Goal: Task Accomplishment & Management: Use online tool/utility

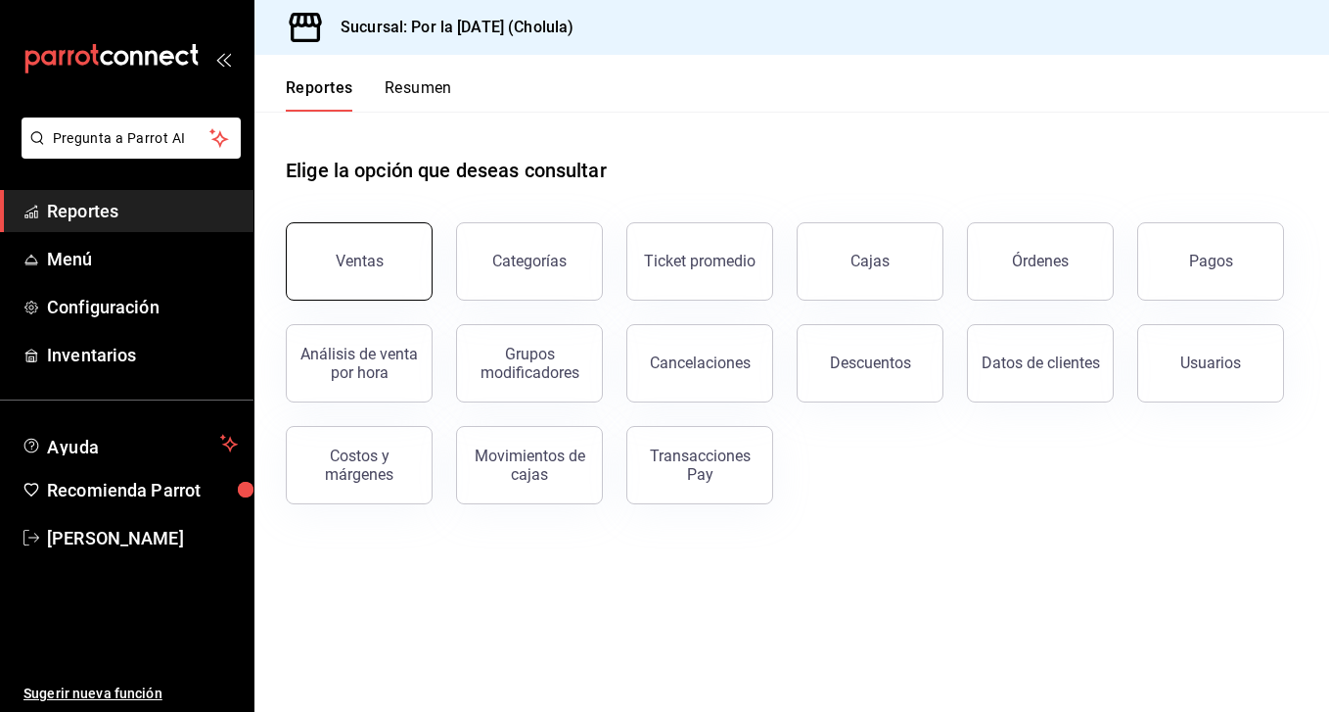
click at [351, 276] on button "Ventas" at bounding box center [359, 261] width 147 height 78
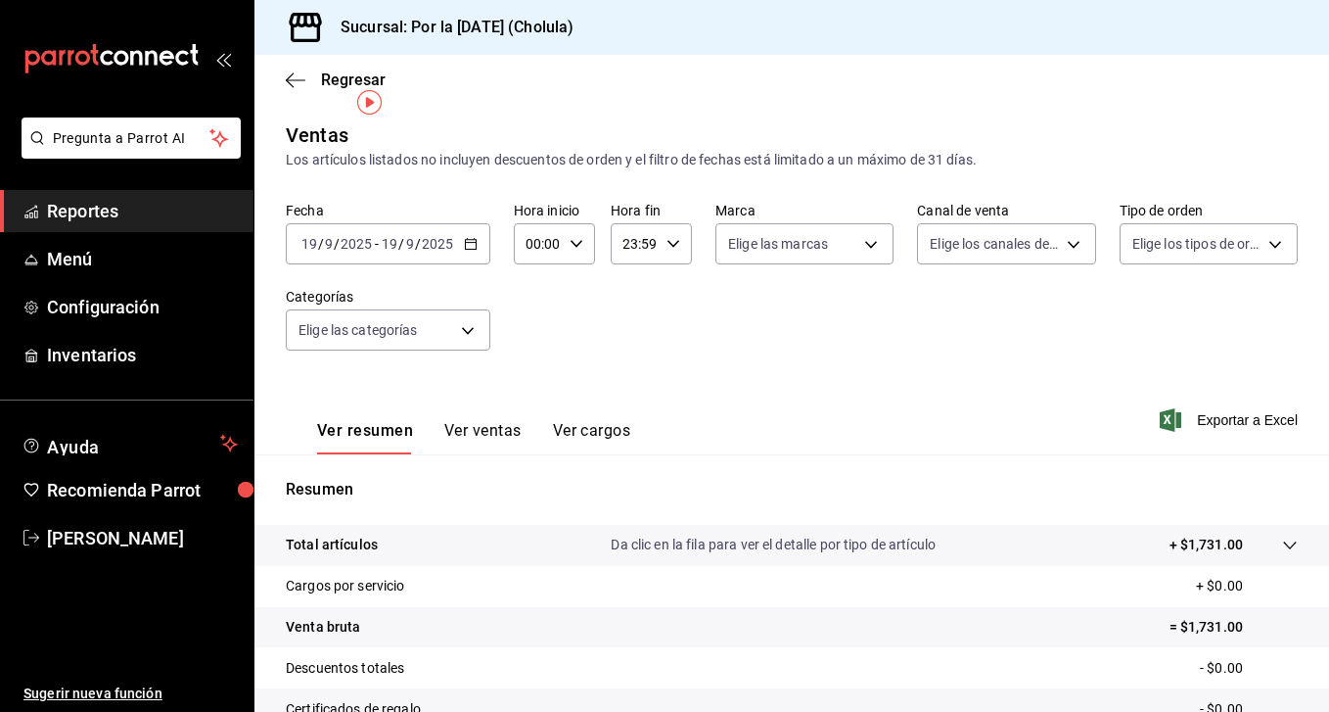
scroll to position [1, 0]
click at [378, 249] on div "[DATE] [DATE] - [DATE] [DATE]" at bounding box center [378, 243] width 158 height 16
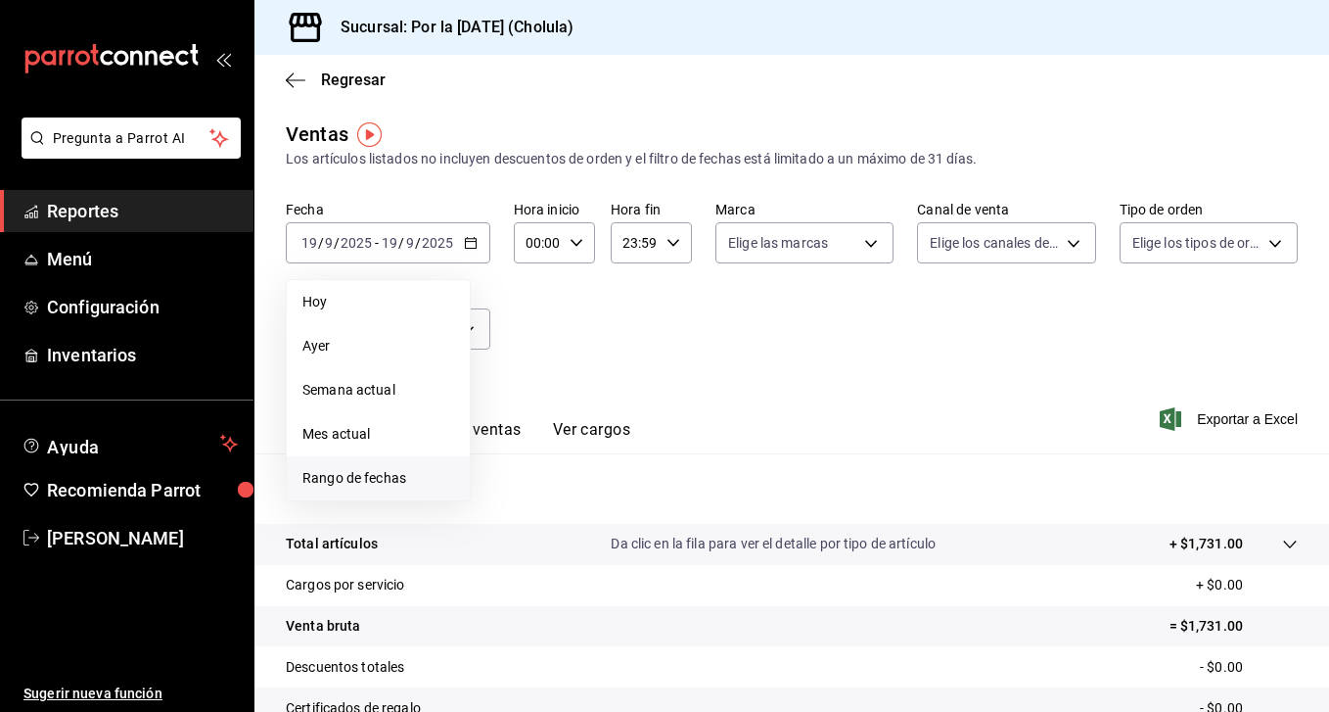
click at [349, 462] on li "Rango de fechas" at bounding box center [378, 478] width 183 height 44
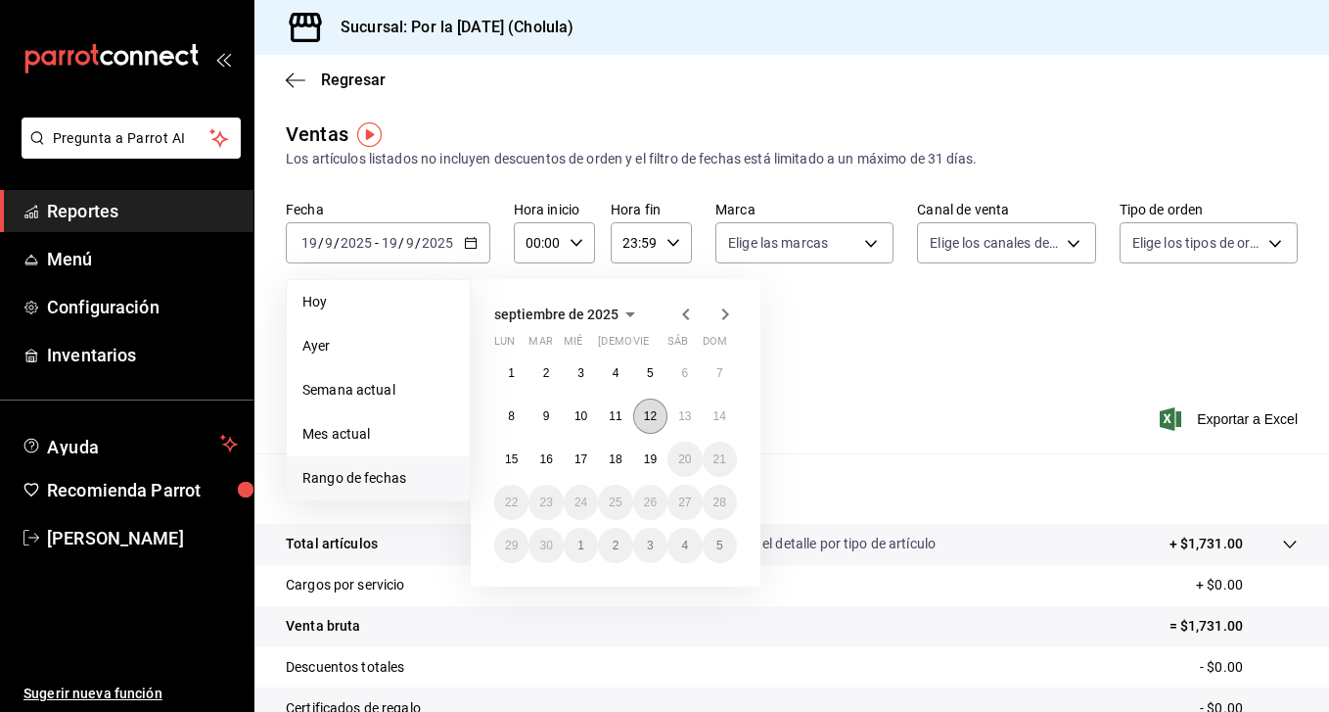
click at [659, 417] on button "12" at bounding box center [650, 415] width 34 height 35
click at [655, 469] on button "19" at bounding box center [650, 458] width 34 height 35
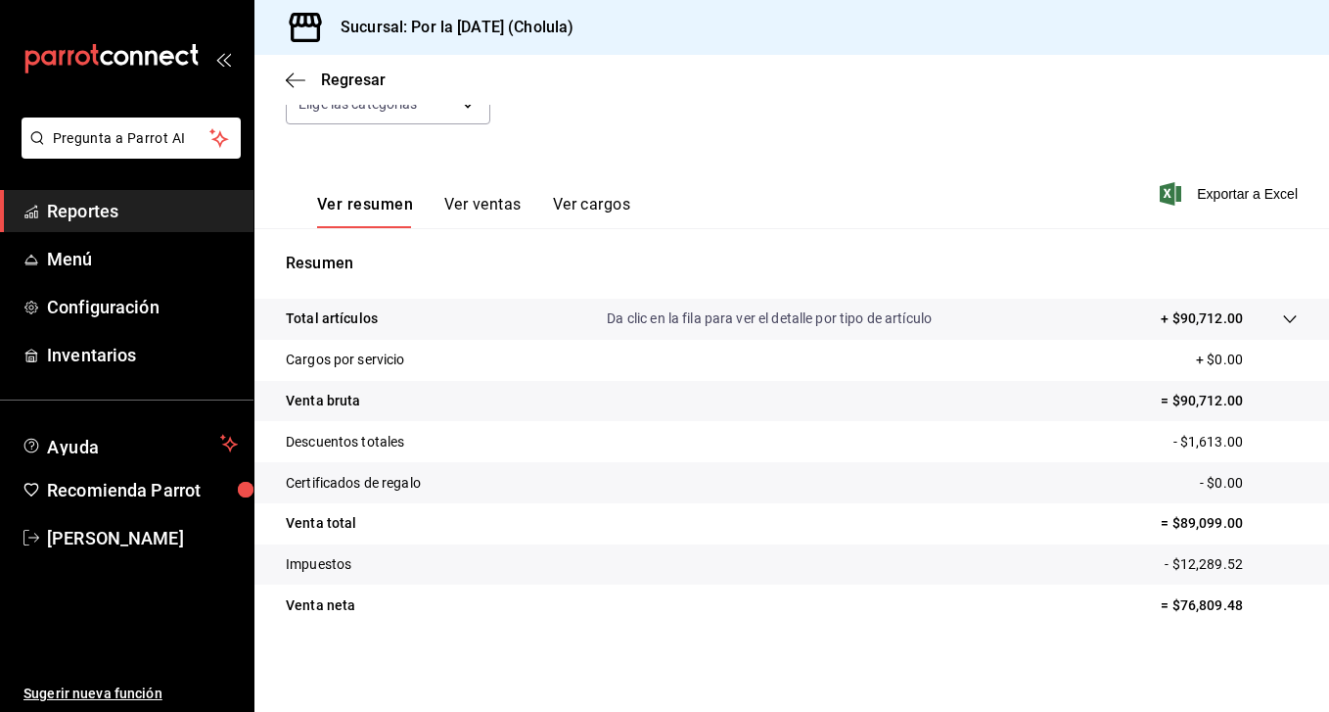
click at [772, 523] on tr "Venta total = $89,099.00" at bounding box center [792, 523] width 1075 height 41
click at [1195, 533] on p "= $89,099.00" at bounding box center [1229, 523] width 137 height 21
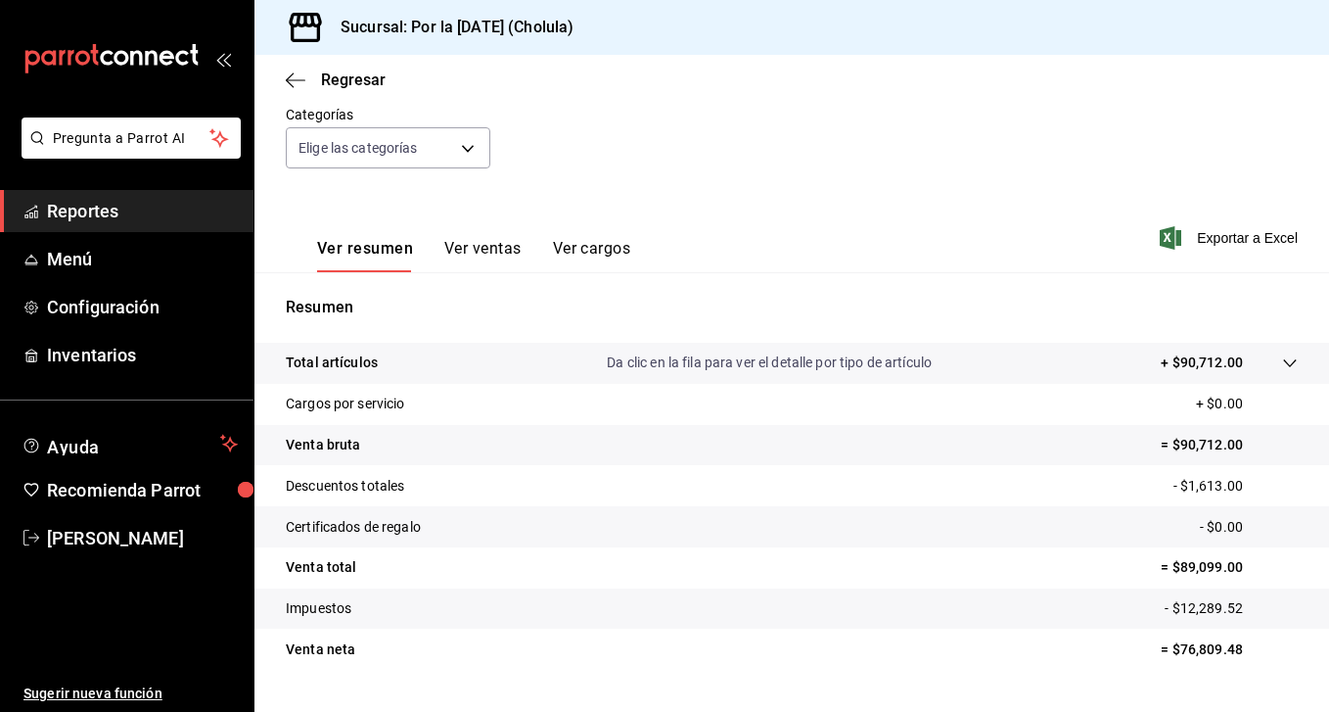
scroll to position [179, 0]
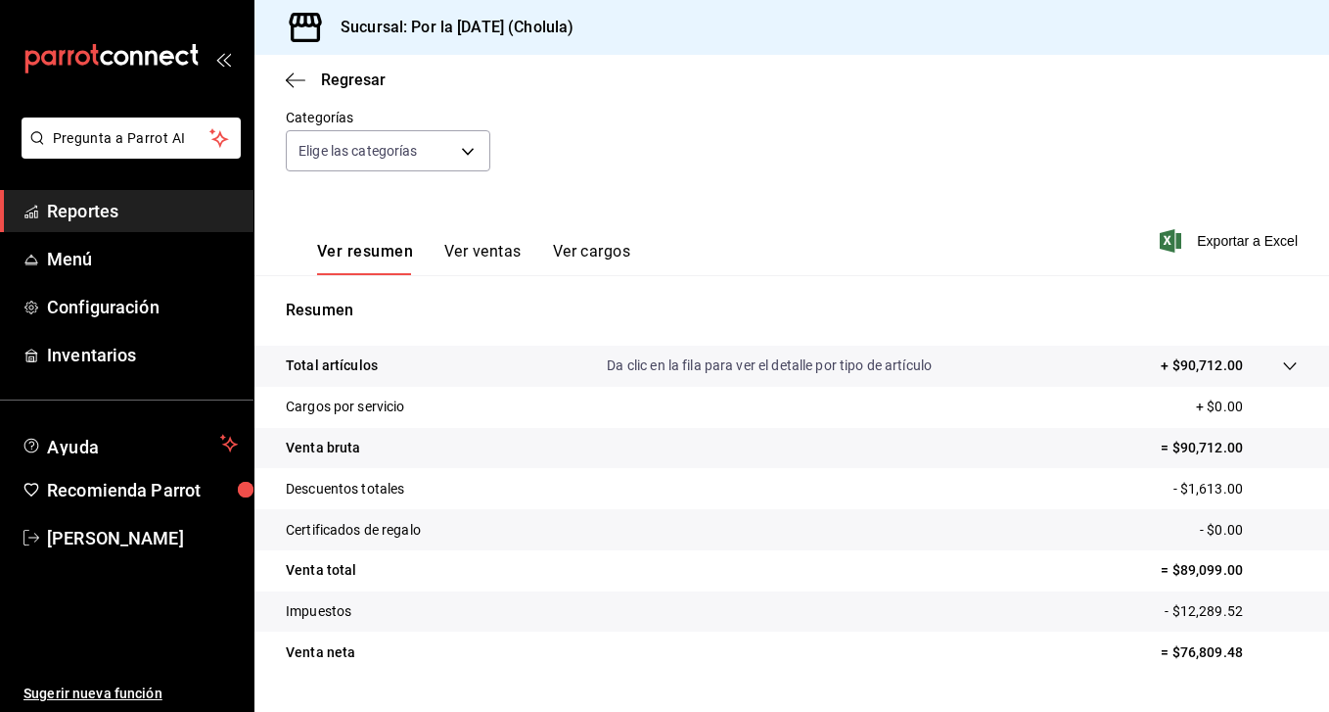
click at [485, 255] on button "Ver ventas" at bounding box center [482, 258] width 77 height 33
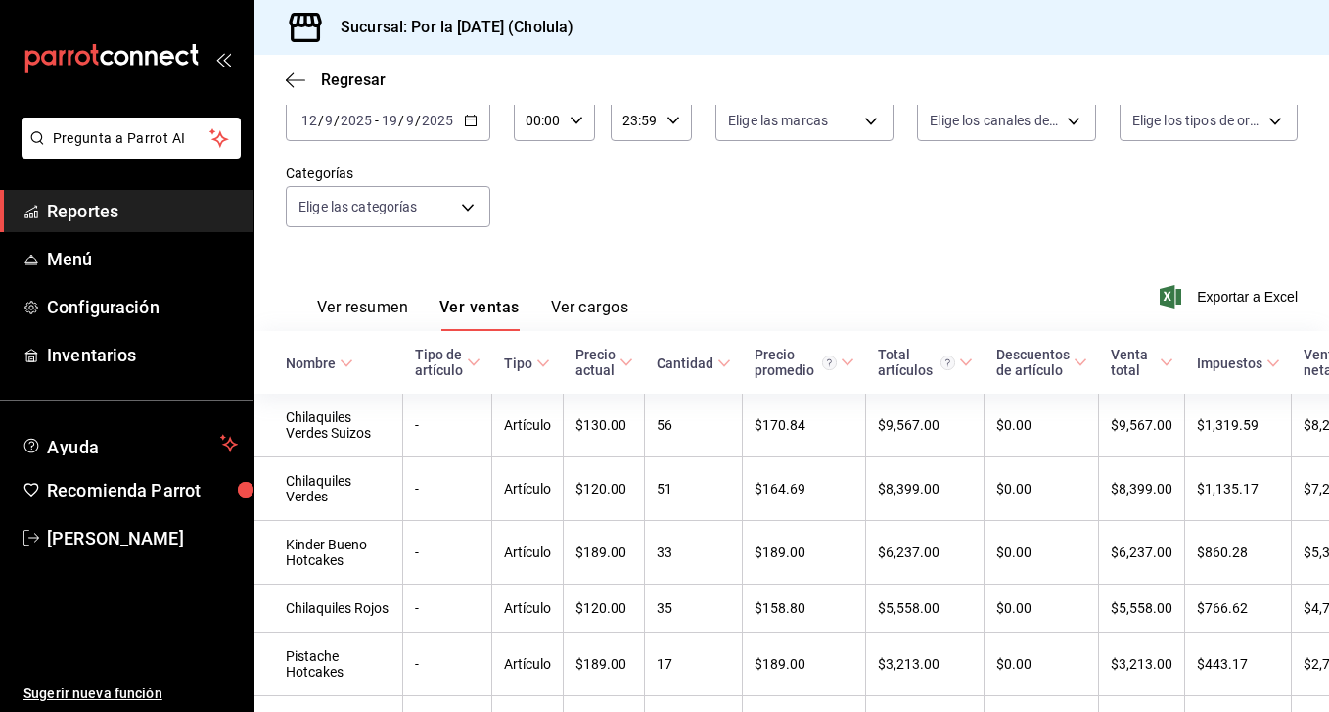
scroll to position [131, 0]
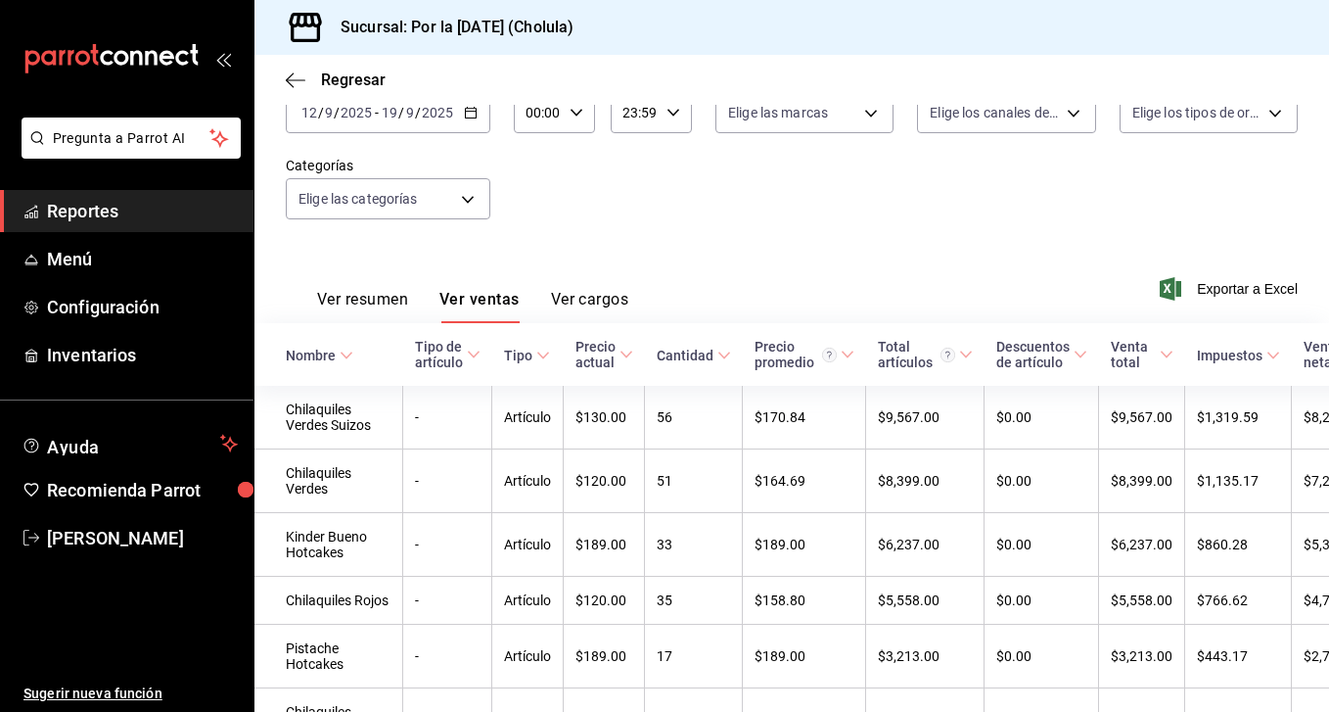
click at [595, 314] on button "Ver cargos" at bounding box center [590, 306] width 78 height 33
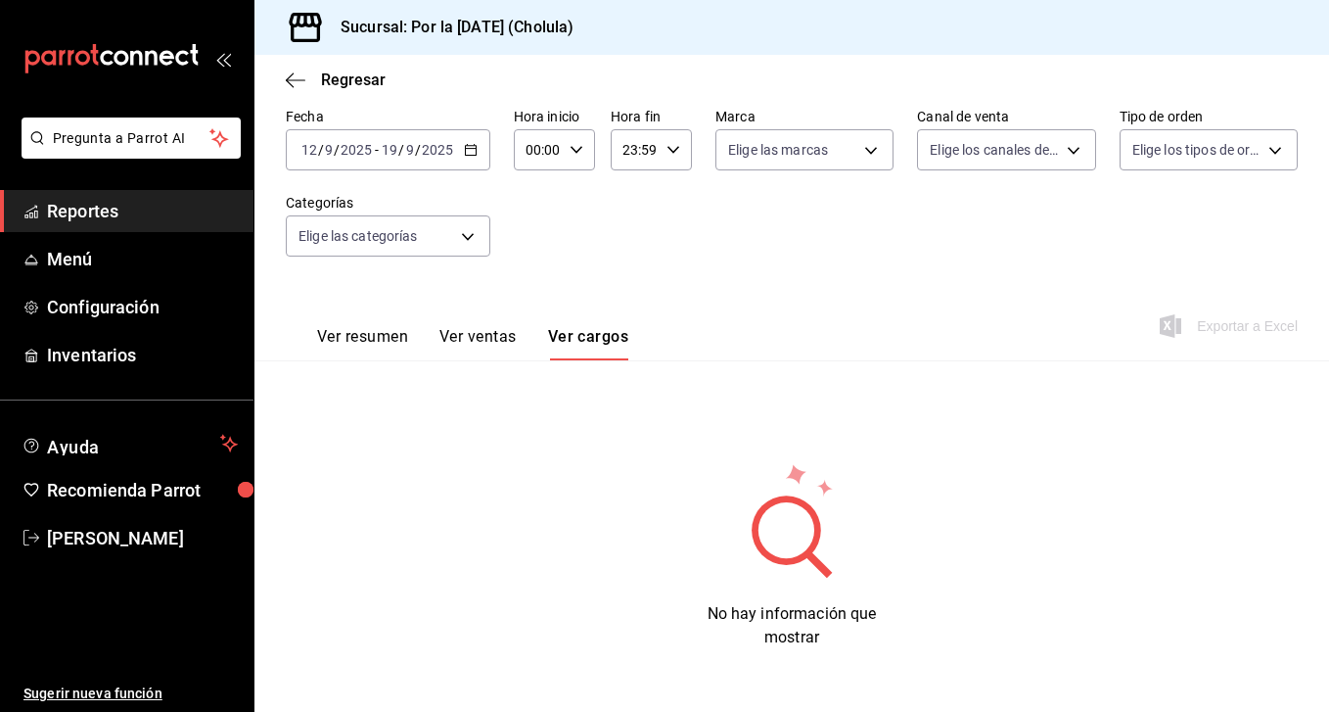
scroll to position [94, 0]
click at [855, 567] on icon at bounding box center [792, 519] width 191 height 117
click at [791, 555] on circle at bounding box center [786, 530] width 56 height 56
click at [1044, 155] on body "Pregunta a Parrot AI Reportes Menú Configuración Inventarios Ayuda Recomienda P…" at bounding box center [664, 356] width 1329 height 712
click at [769, 229] on div at bounding box center [664, 356] width 1329 height 712
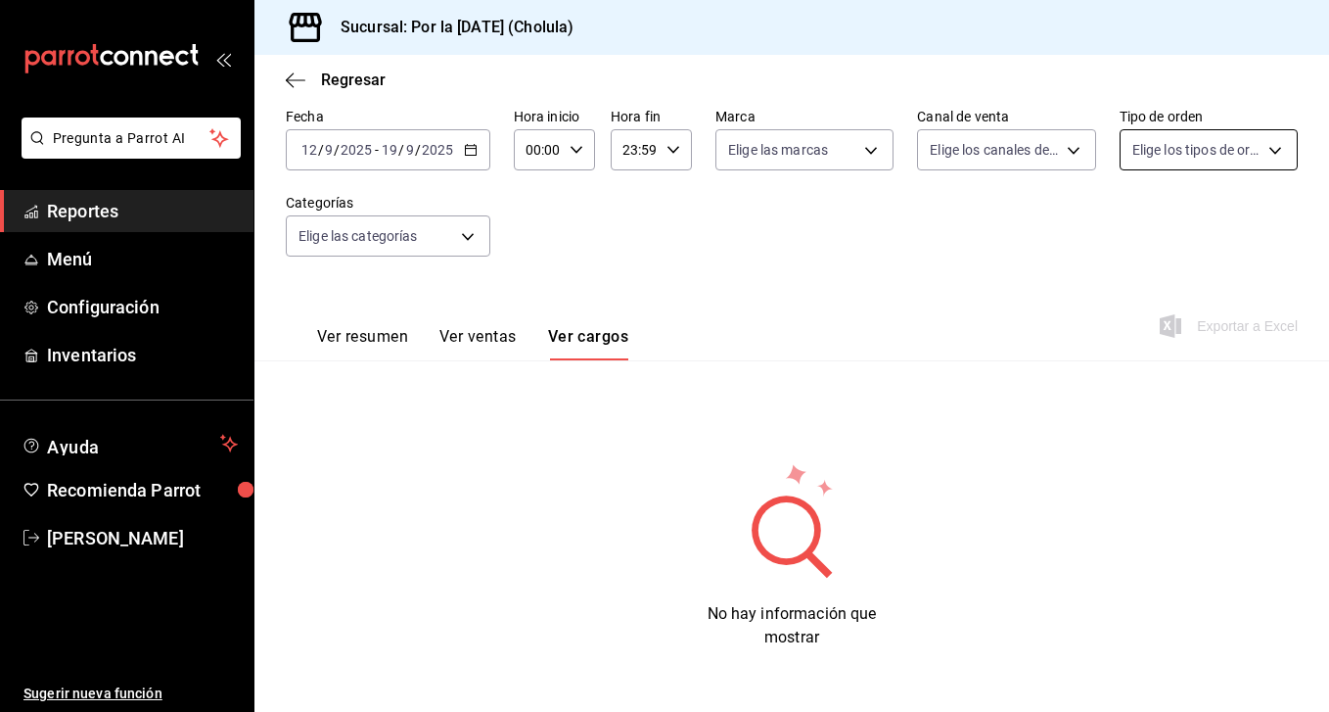
click at [1268, 146] on body "Pregunta a Parrot AI Reportes Menú Configuración Inventarios Ayuda Recomienda P…" at bounding box center [664, 356] width 1329 height 712
click at [1268, 146] on div at bounding box center [664, 356] width 1329 height 712
click at [801, 145] on body "Pregunta a Parrot AI Reportes Menú Configuración Inventarios Ayuda Recomienda P…" at bounding box center [664, 356] width 1329 height 712
click at [555, 312] on div at bounding box center [664, 356] width 1329 height 712
click at [498, 337] on button "Ver ventas" at bounding box center [478, 343] width 77 height 33
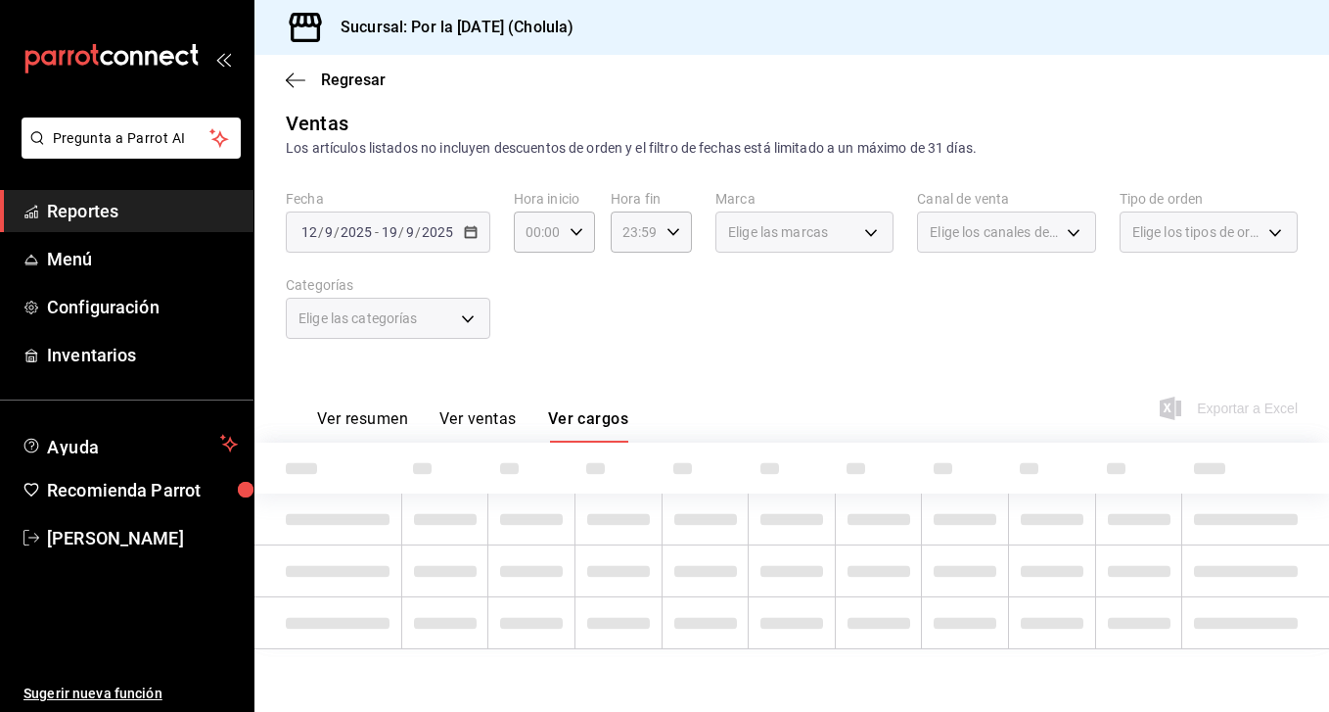
scroll to position [12, 0]
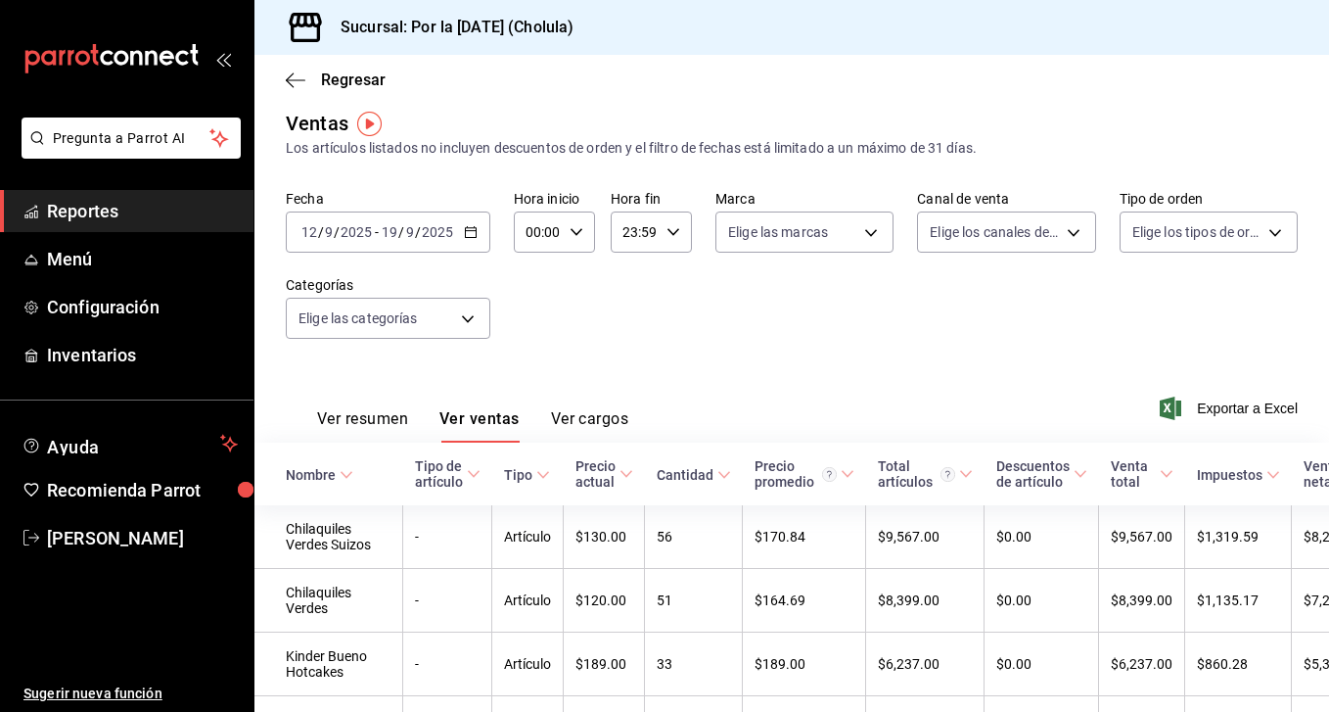
click at [346, 414] on button "Ver resumen" at bounding box center [362, 425] width 91 height 33
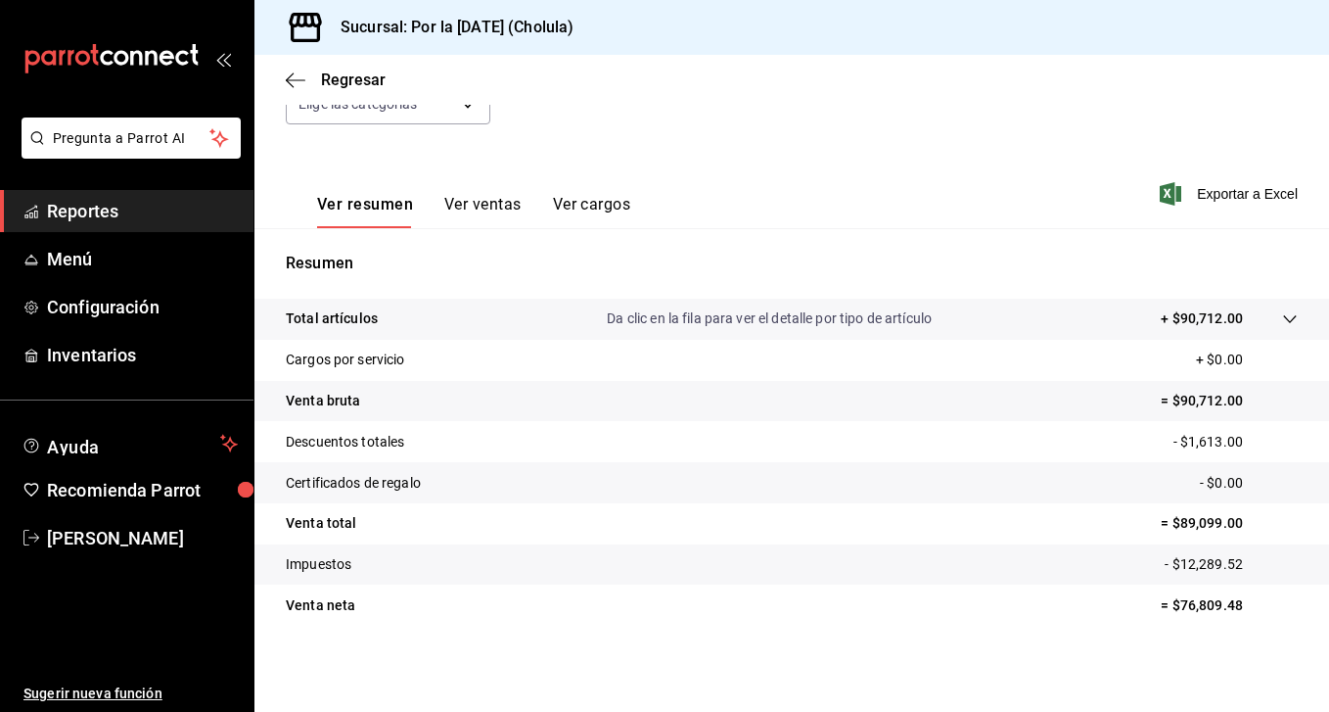
scroll to position [226, 0]
click at [764, 429] on tr "Descuentos totales - $1,613.00" at bounding box center [792, 441] width 1075 height 41
click at [1144, 530] on tr "Venta total = $89,099.00" at bounding box center [792, 523] width 1075 height 41
click at [1174, 564] on p "- $12,289.52" at bounding box center [1231, 564] width 133 height 21
click at [1292, 315] on icon at bounding box center [1290, 319] width 16 height 16
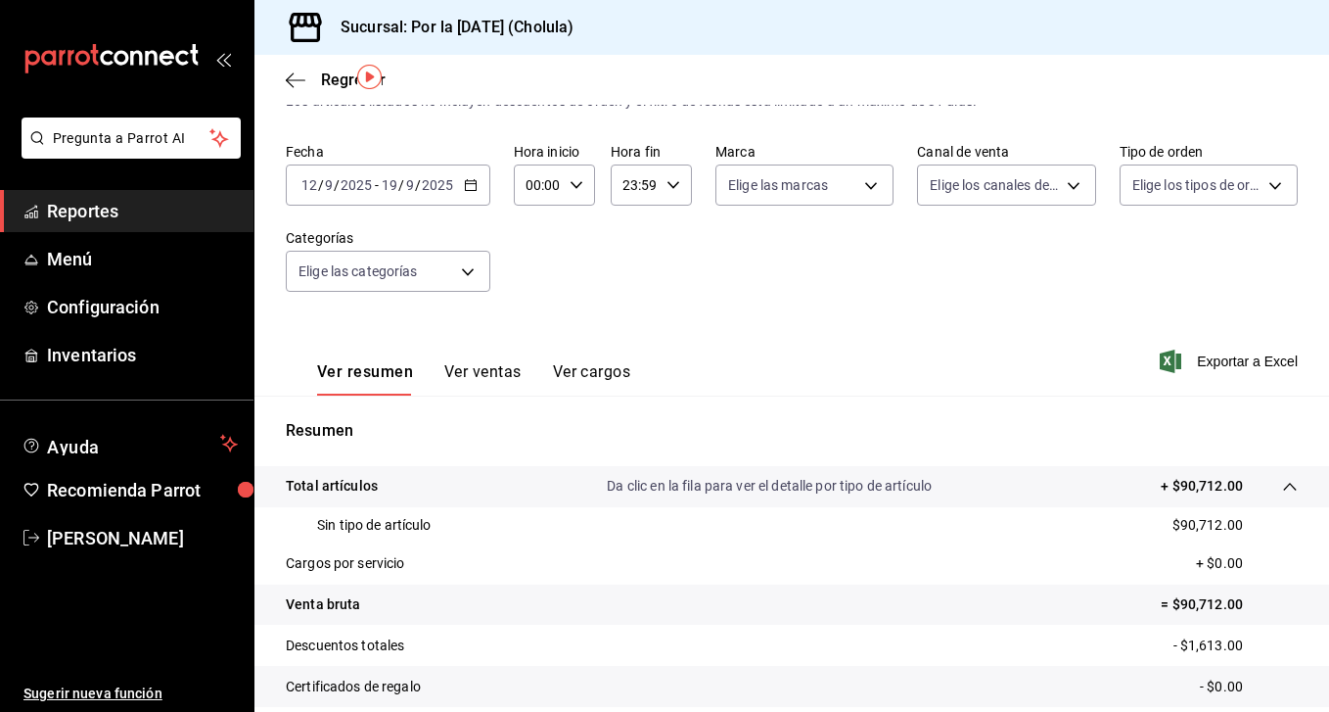
scroll to position [21, 0]
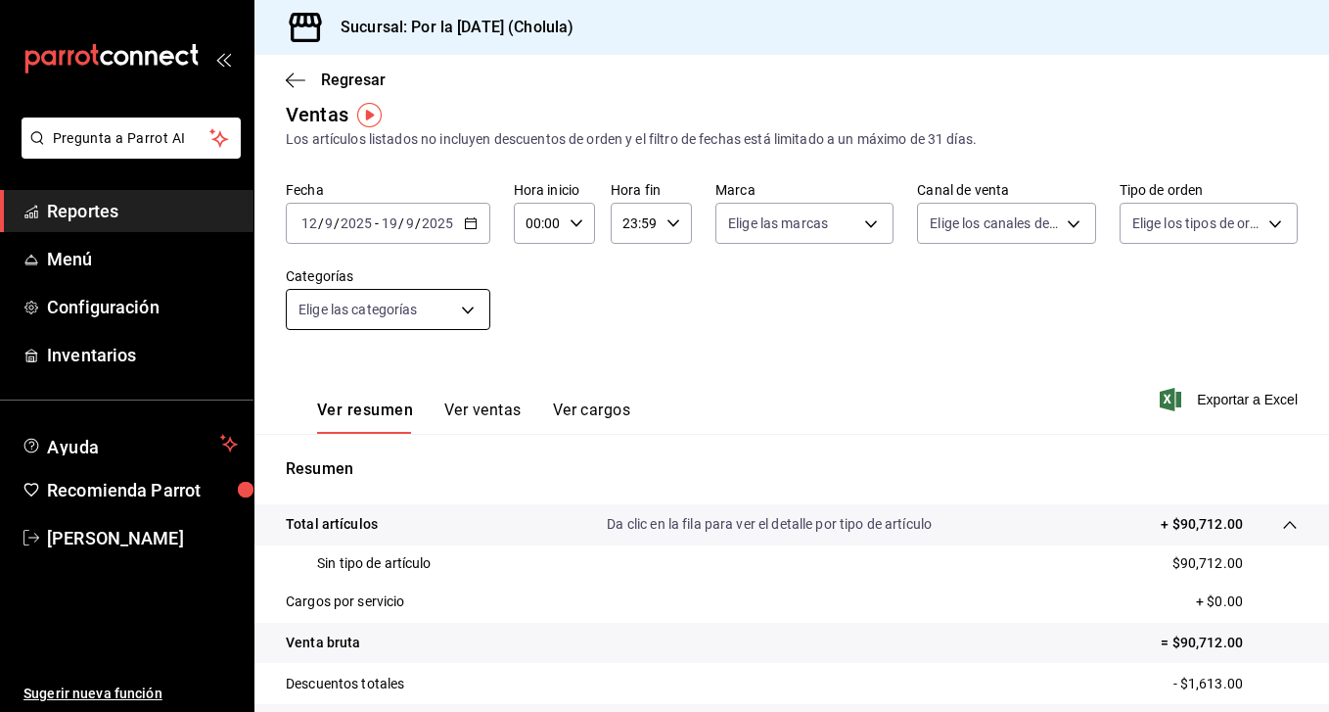
click at [465, 327] on body "Pregunta a Parrot AI Reportes Menú Configuración Inventarios Ayuda Recomienda P…" at bounding box center [664, 356] width 1329 height 712
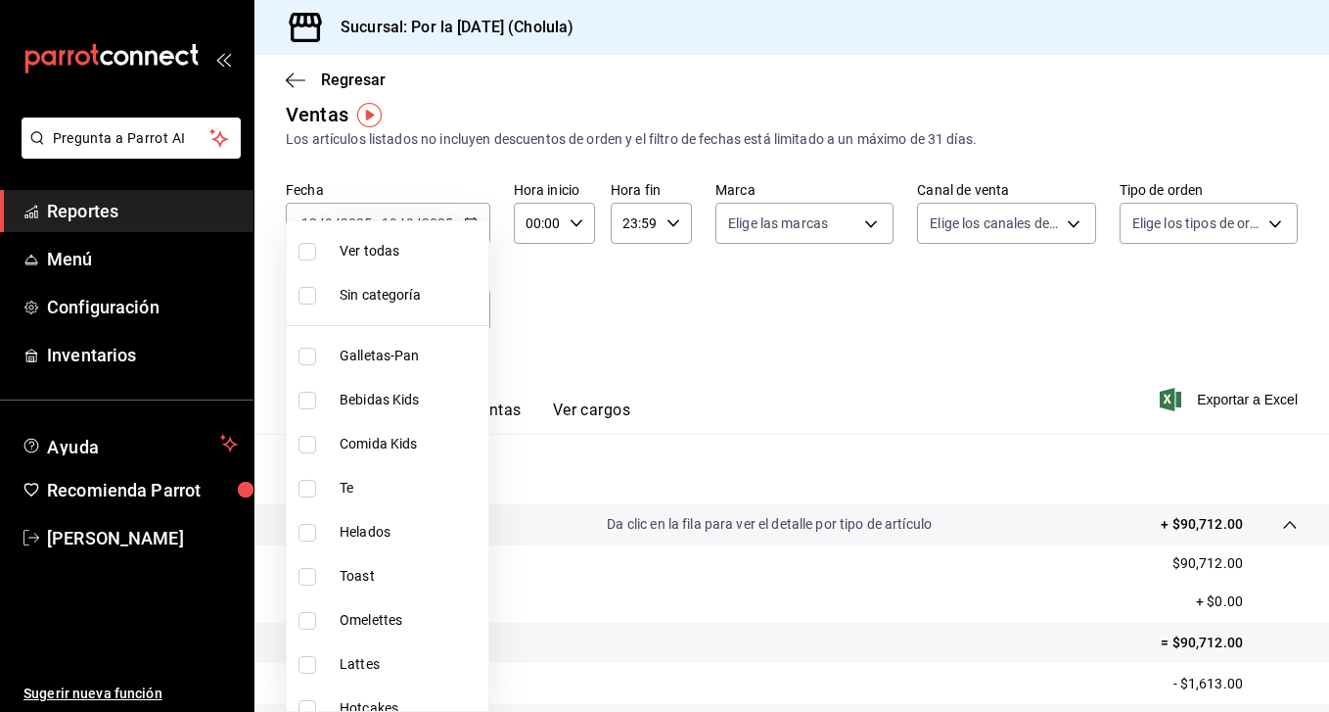
click at [585, 339] on div at bounding box center [664, 356] width 1329 height 712
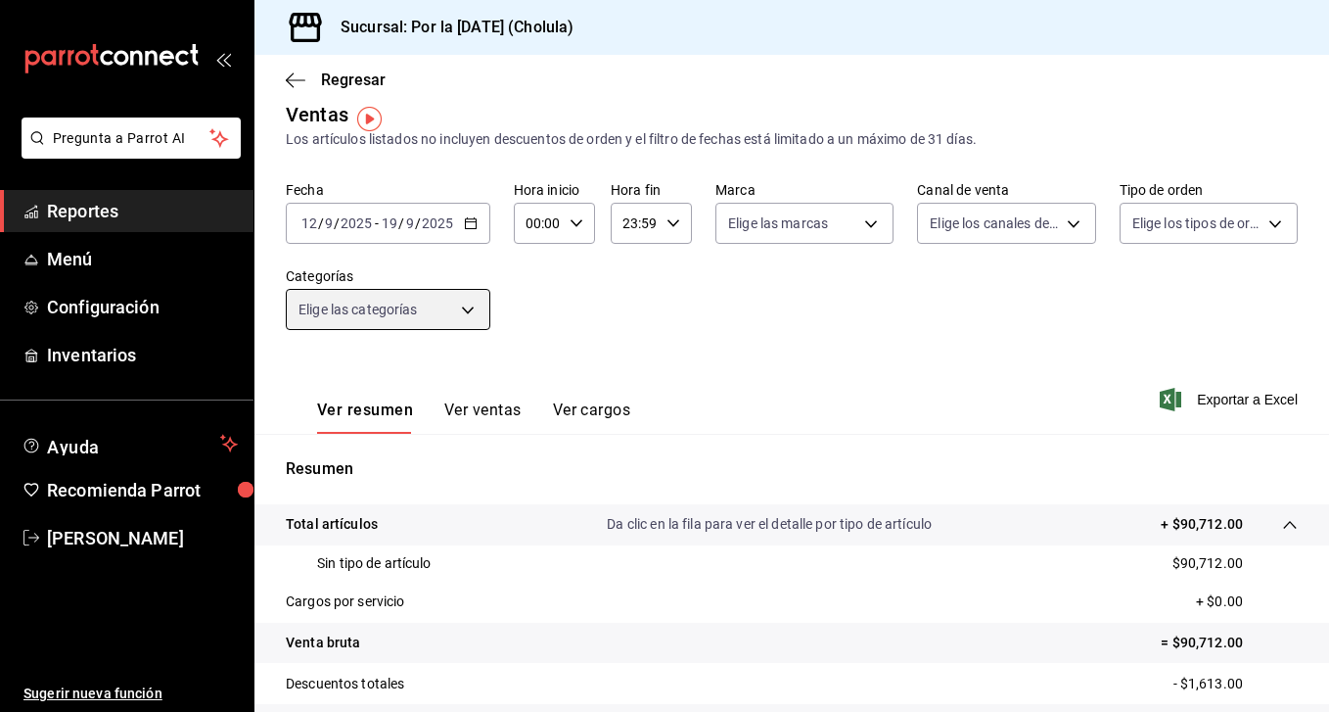
scroll to position [0, 0]
click at [309, 84] on span "Regresar" at bounding box center [336, 79] width 100 height 19
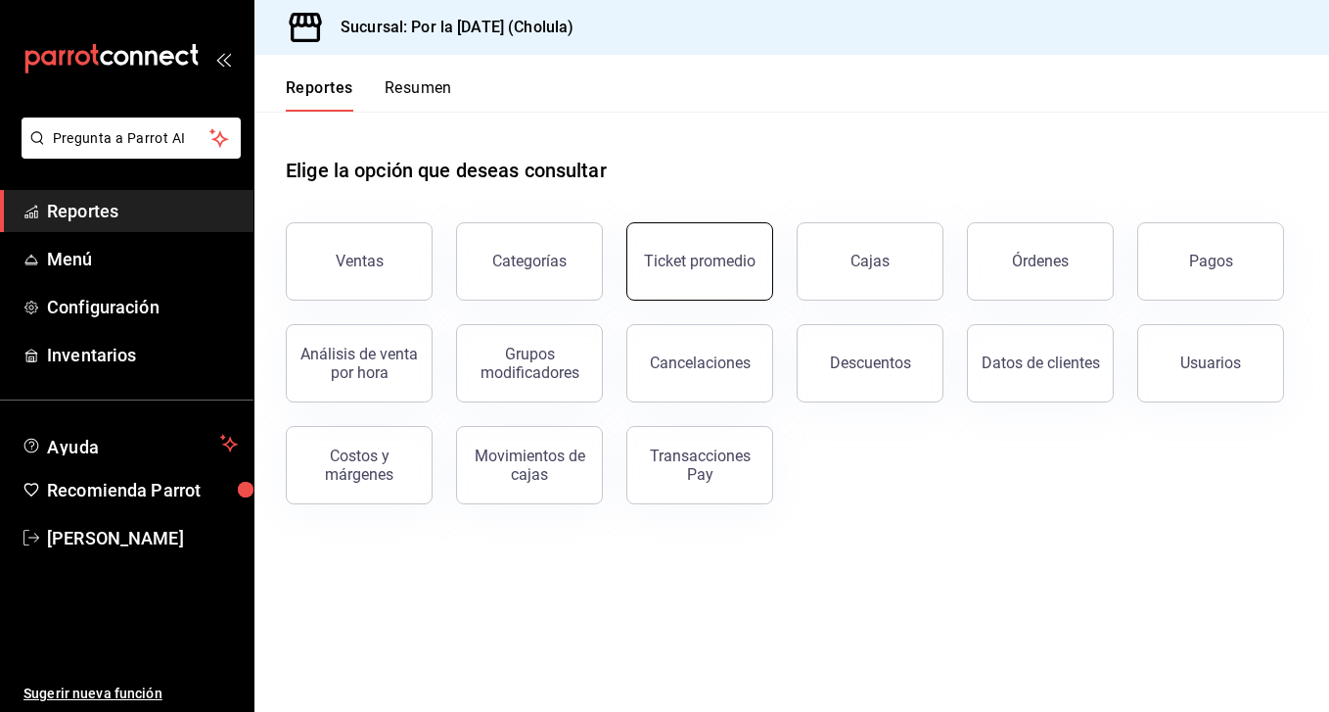
click at [686, 275] on button "Ticket promedio" at bounding box center [699, 261] width 147 height 78
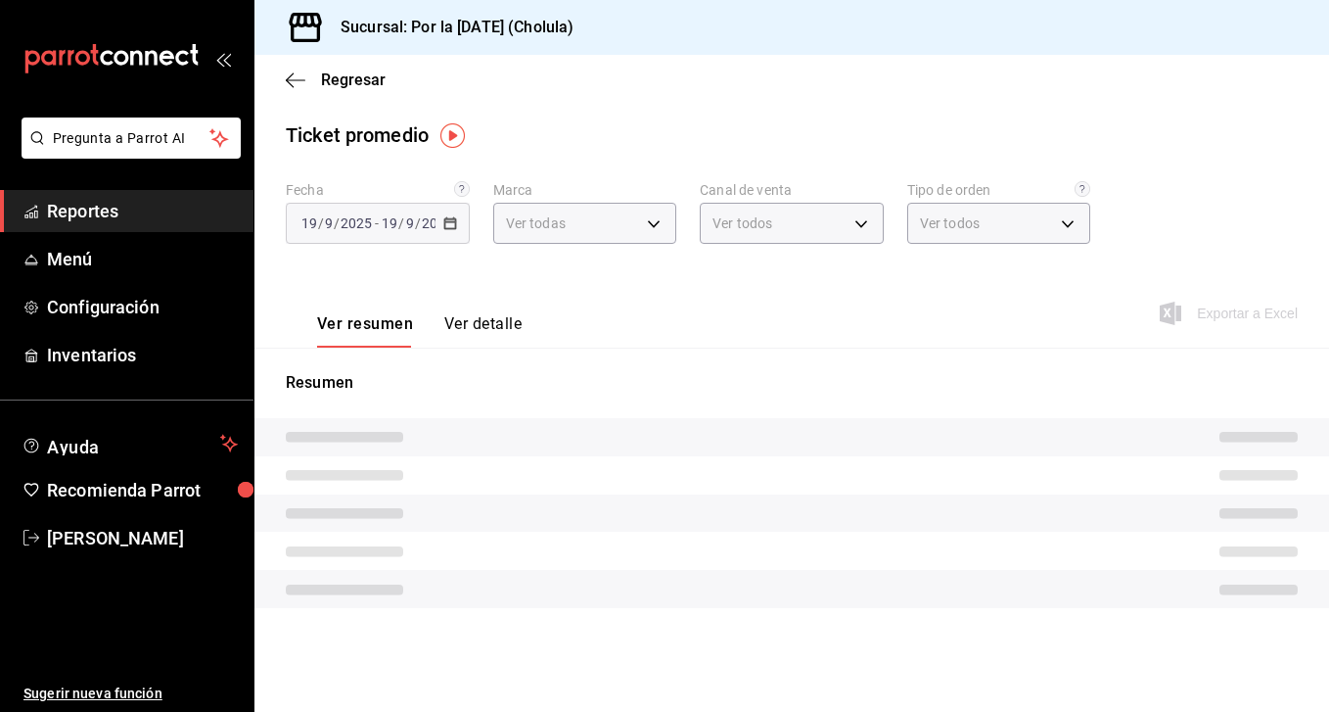
type input "ae429170-084a-4b16-8b7f-8c05c4f220f0"
type input "PARROT,UBER_EATS,RAPPI,DIDI_FOOD,ONLINE"
type input "fbb64a10-e674-40d9-9425-ce90137cd44b,552e4188-9c73-4e89-af90-68bac6c335f3,EXTER…"
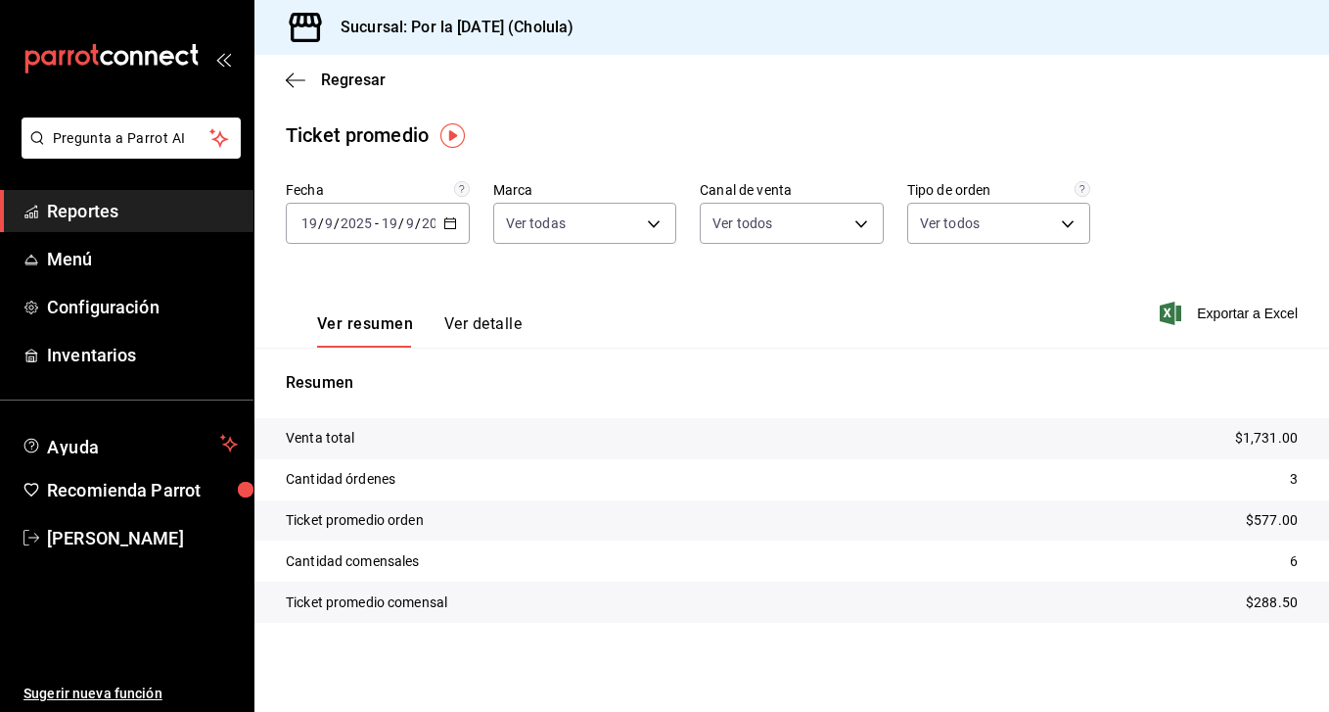
click at [505, 332] on button "Ver detalle" at bounding box center [482, 330] width 77 height 33
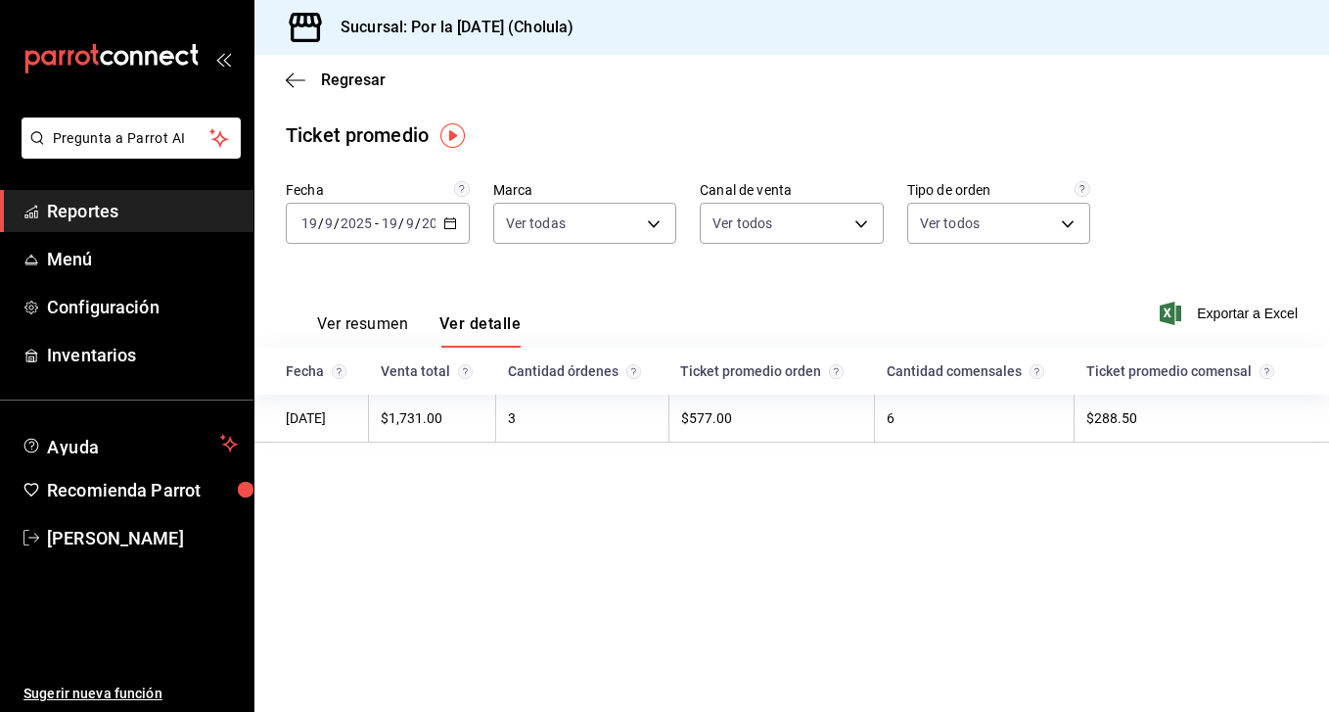
click at [300, 96] on div "Regresar" at bounding box center [792, 80] width 1075 height 50
click at [349, 78] on span "Regresar" at bounding box center [353, 79] width 65 height 19
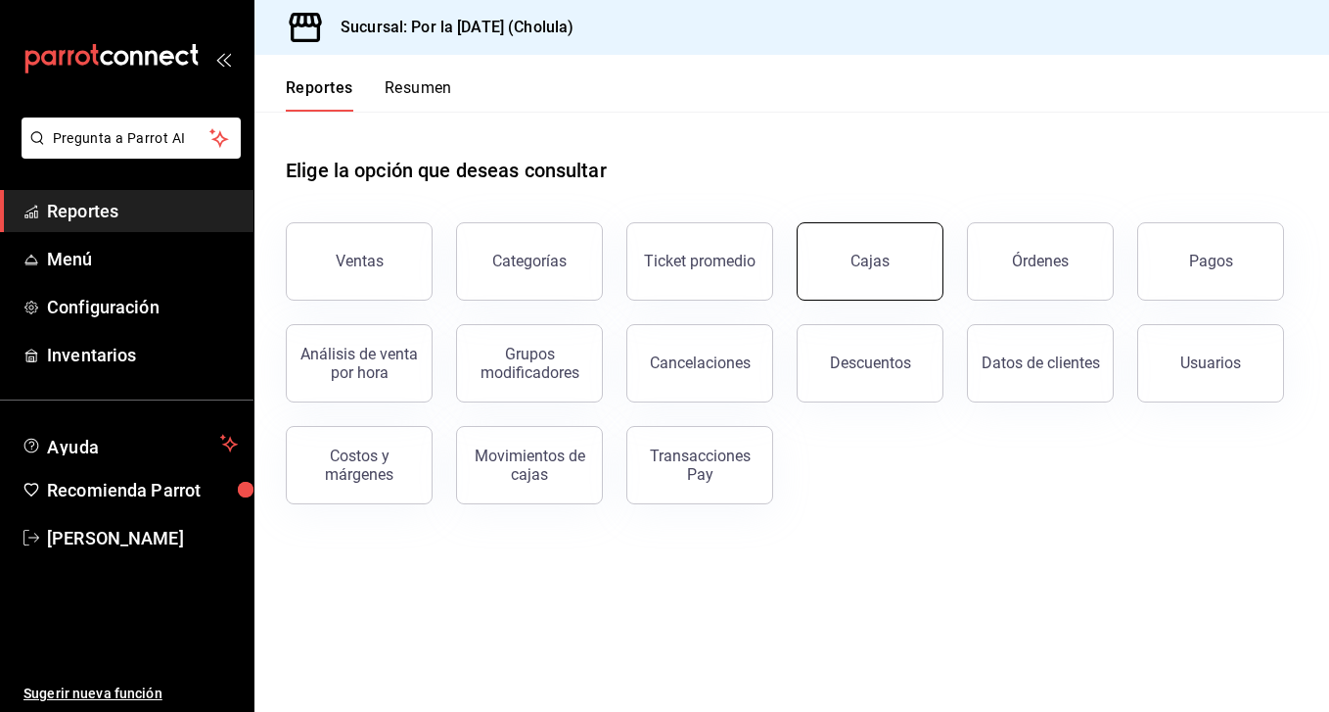
click at [893, 274] on link "Cajas" at bounding box center [870, 261] width 147 height 78
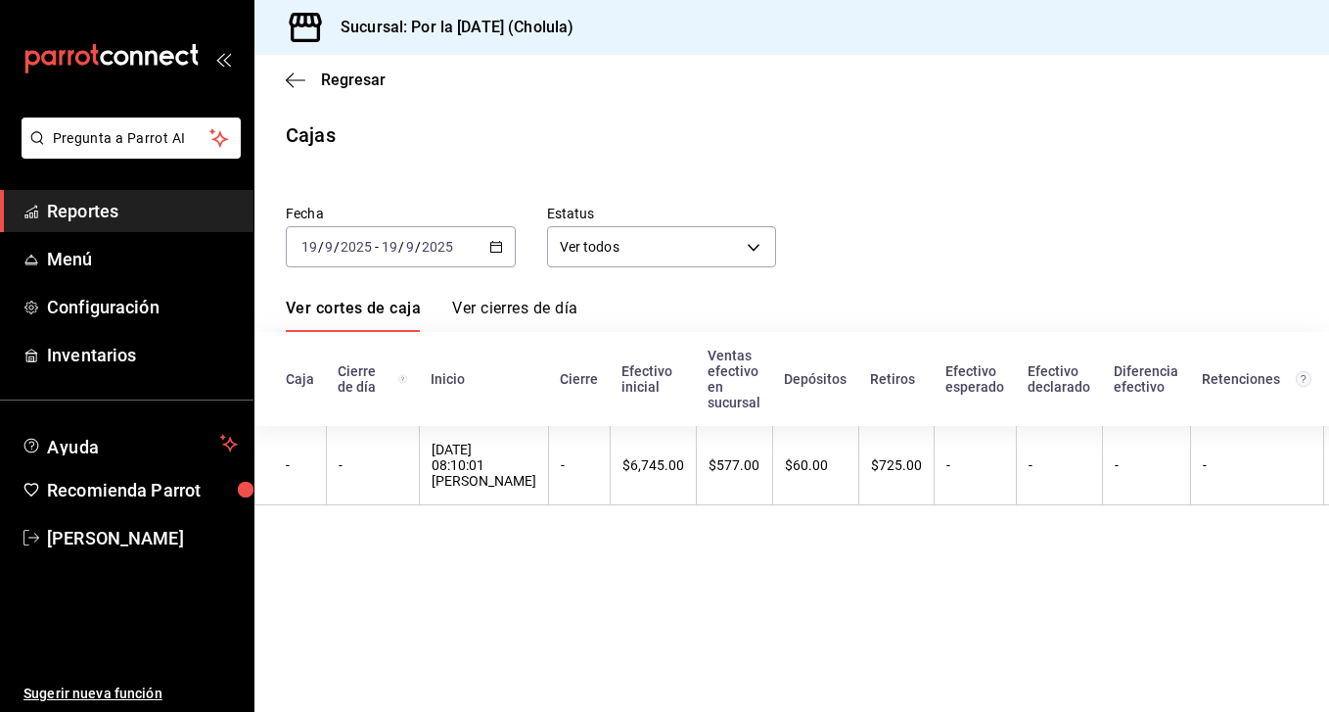
click at [388, 239] on input "19" at bounding box center [390, 247] width 18 height 16
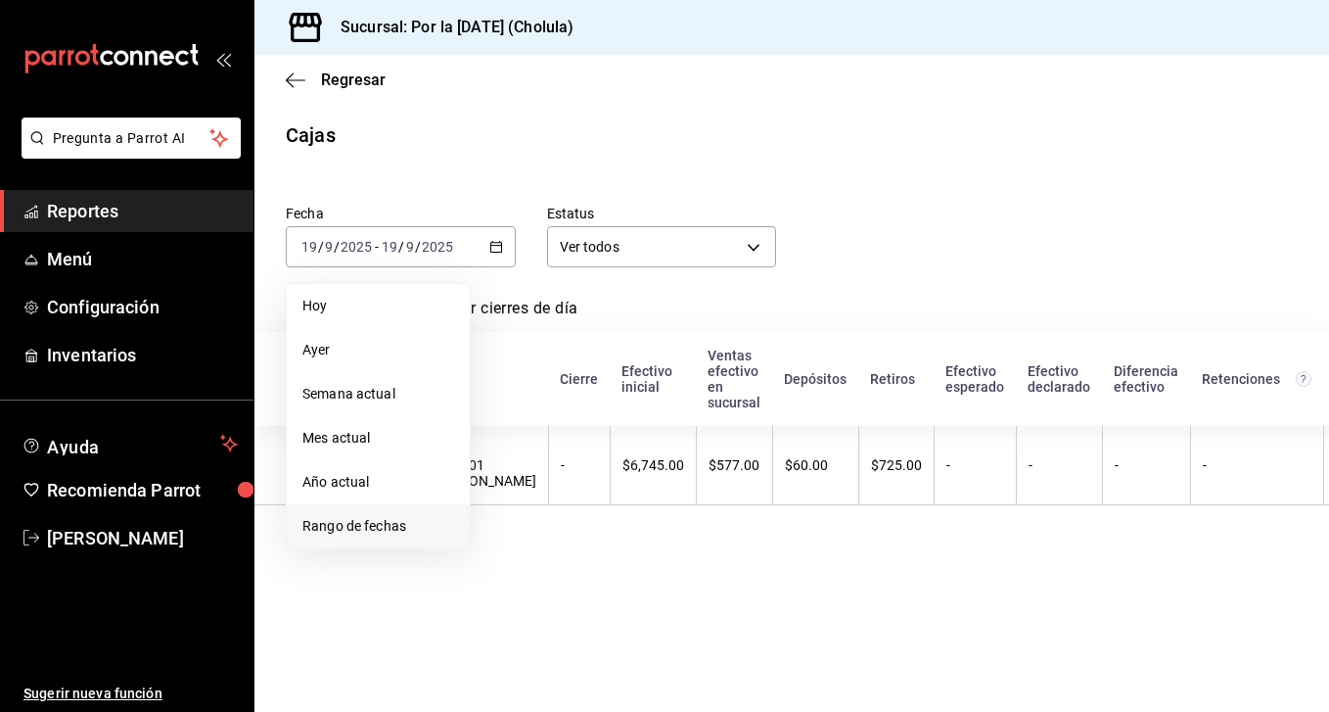
click at [373, 531] on span "Rango de fechas" at bounding box center [378, 526] width 152 height 21
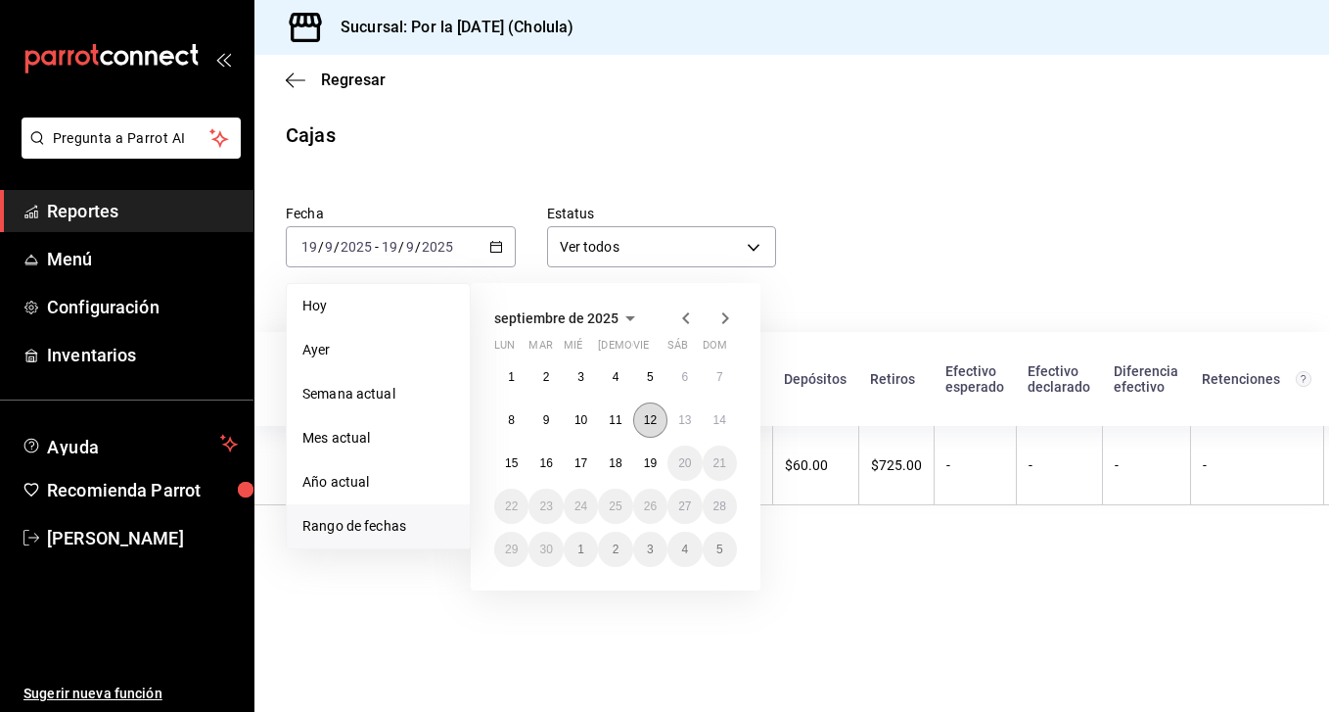
click at [651, 425] on abbr "12" at bounding box center [650, 420] width 13 height 14
click at [646, 471] on button "19" at bounding box center [650, 462] width 34 height 35
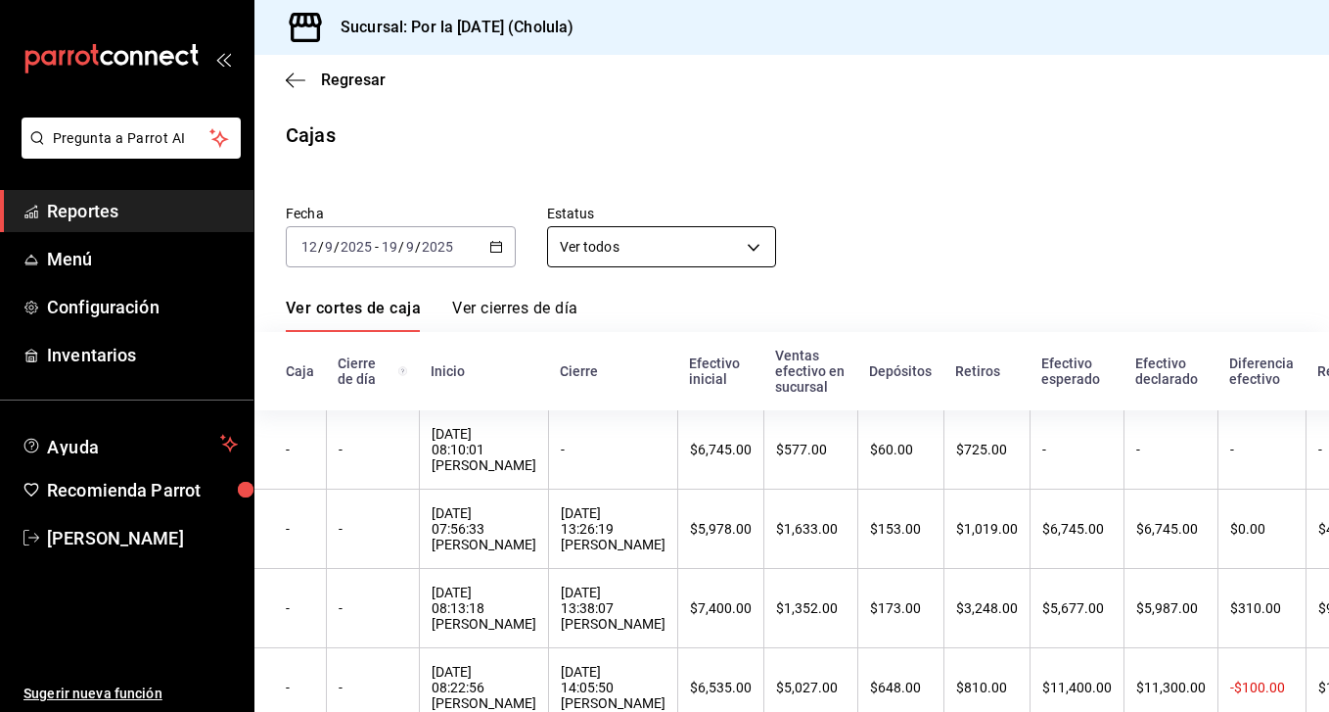
click at [718, 264] on body "Pregunta a Parrot AI Reportes Menú Configuración Inventarios Ayuda Recomienda P…" at bounding box center [664, 356] width 1329 height 712
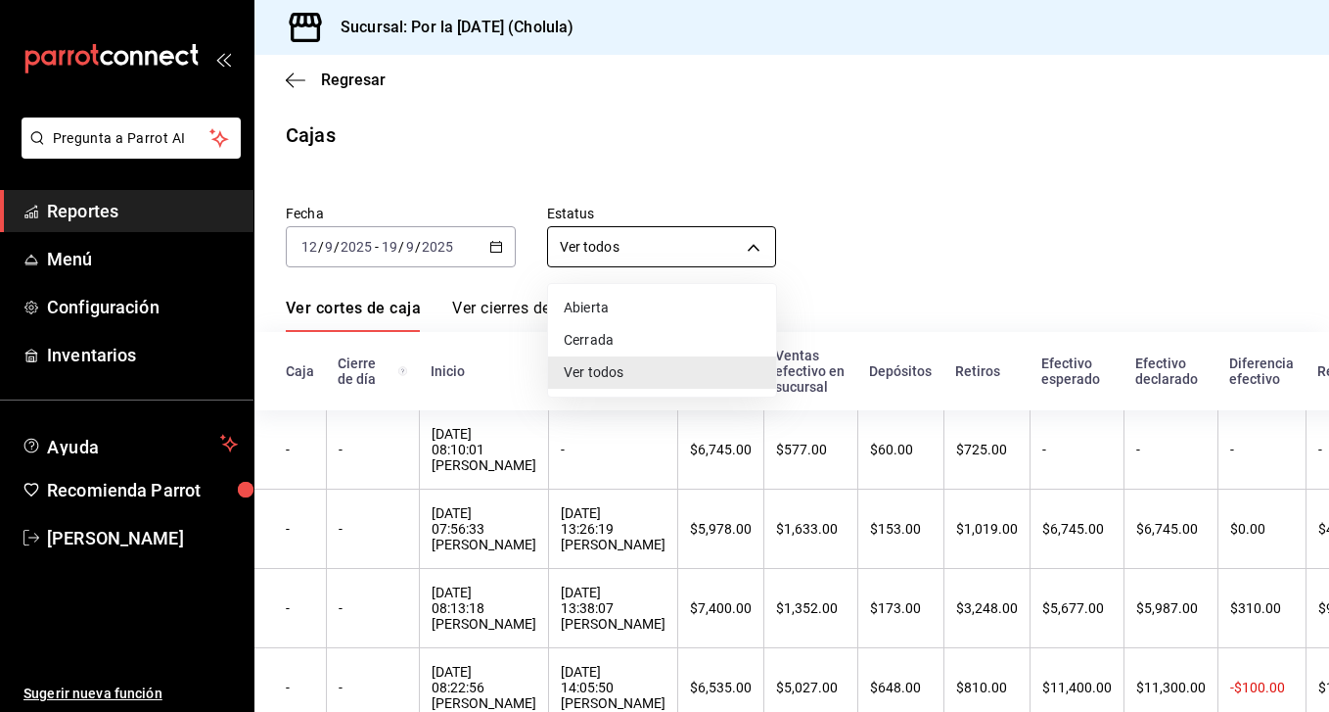
click at [718, 264] on div at bounding box center [664, 356] width 1329 height 712
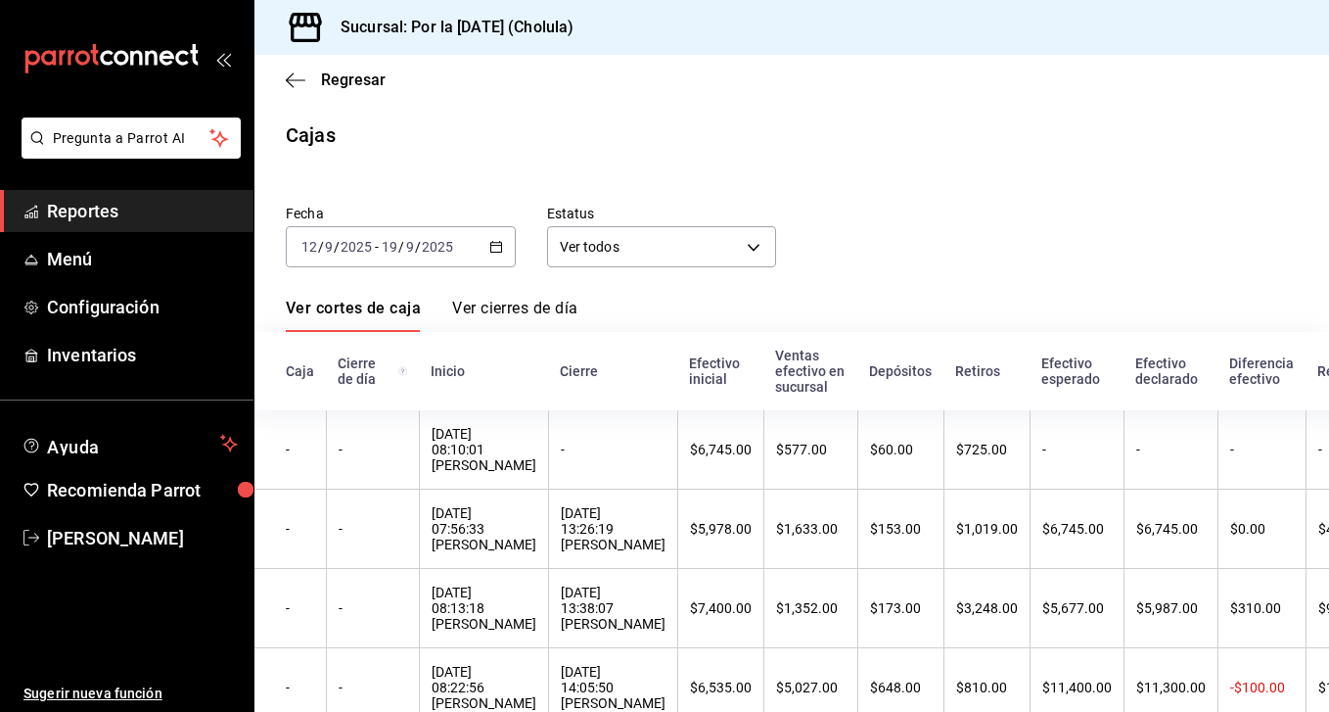
click at [455, 251] on div "[DATE] [DATE] - [DATE] [DATE]" at bounding box center [401, 246] width 230 height 41
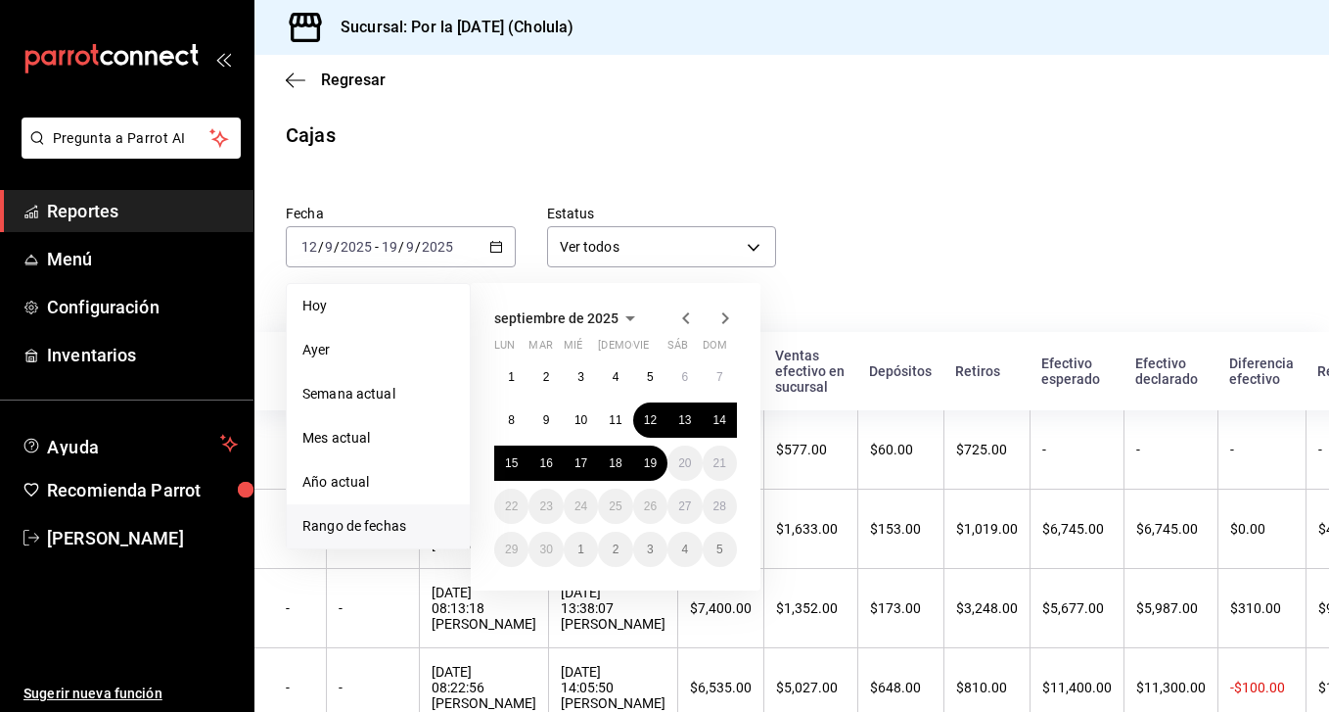
click at [969, 281] on div "Fecha [DATE] [DATE] - [DATE] [DATE] [DATE] [DATE] Semana actual Mes actual Año …" at bounding box center [792, 612] width 1012 height 863
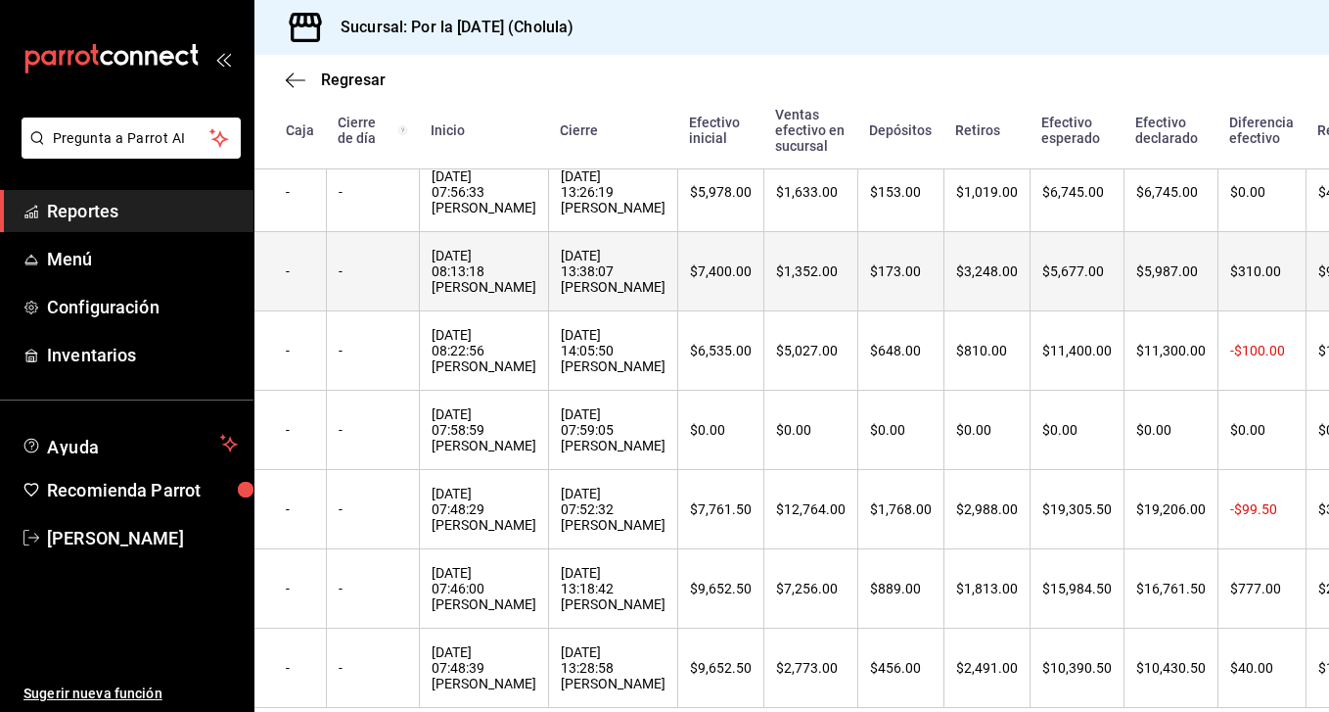
scroll to position [372, 0]
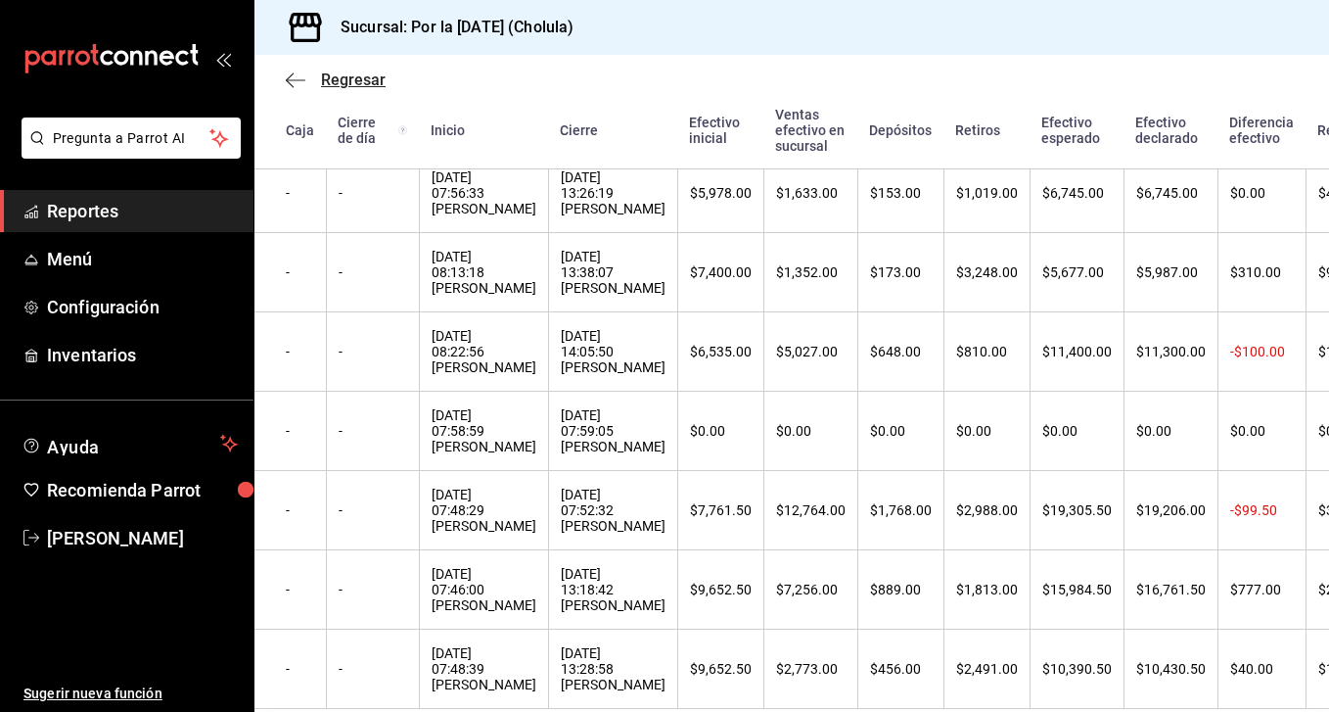
click at [364, 85] on span "Regresar" at bounding box center [353, 79] width 65 height 19
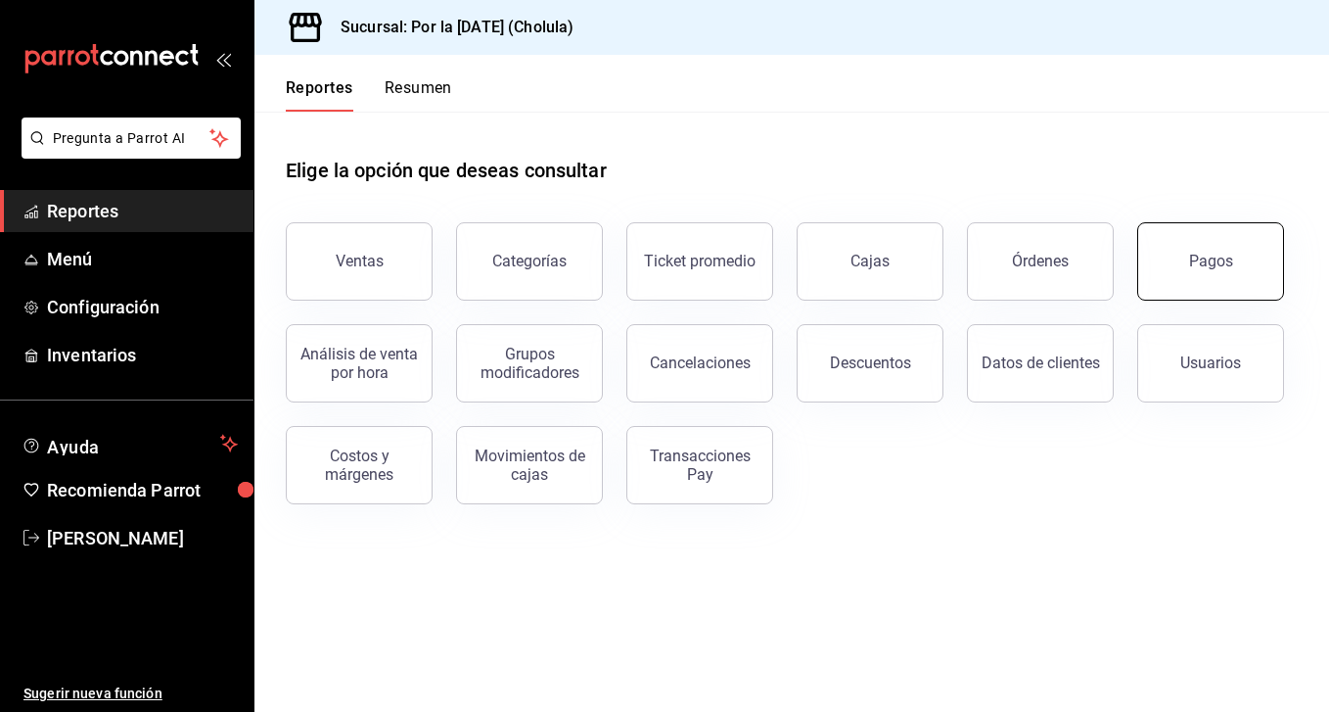
click at [1242, 287] on button "Pagos" at bounding box center [1210, 261] width 147 height 78
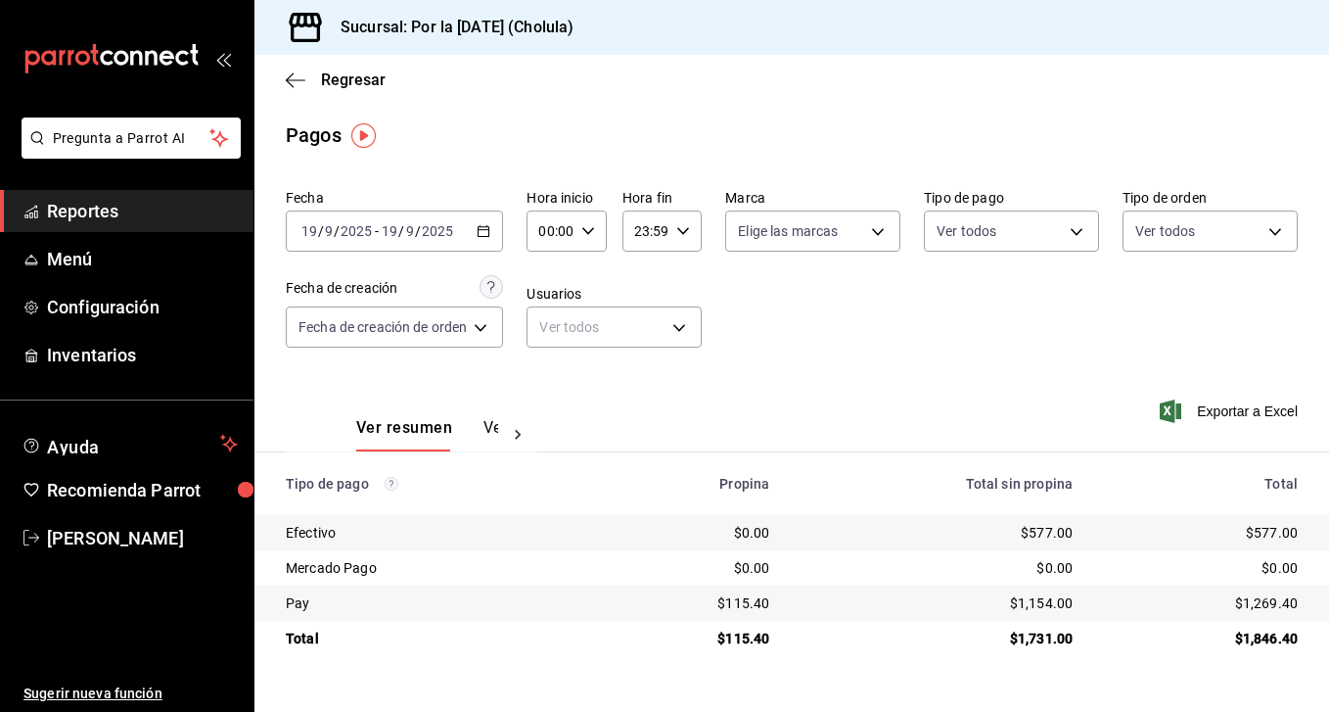
click at [393, 230] on input "19" at bounding box center [390, 231] width 18 height 16
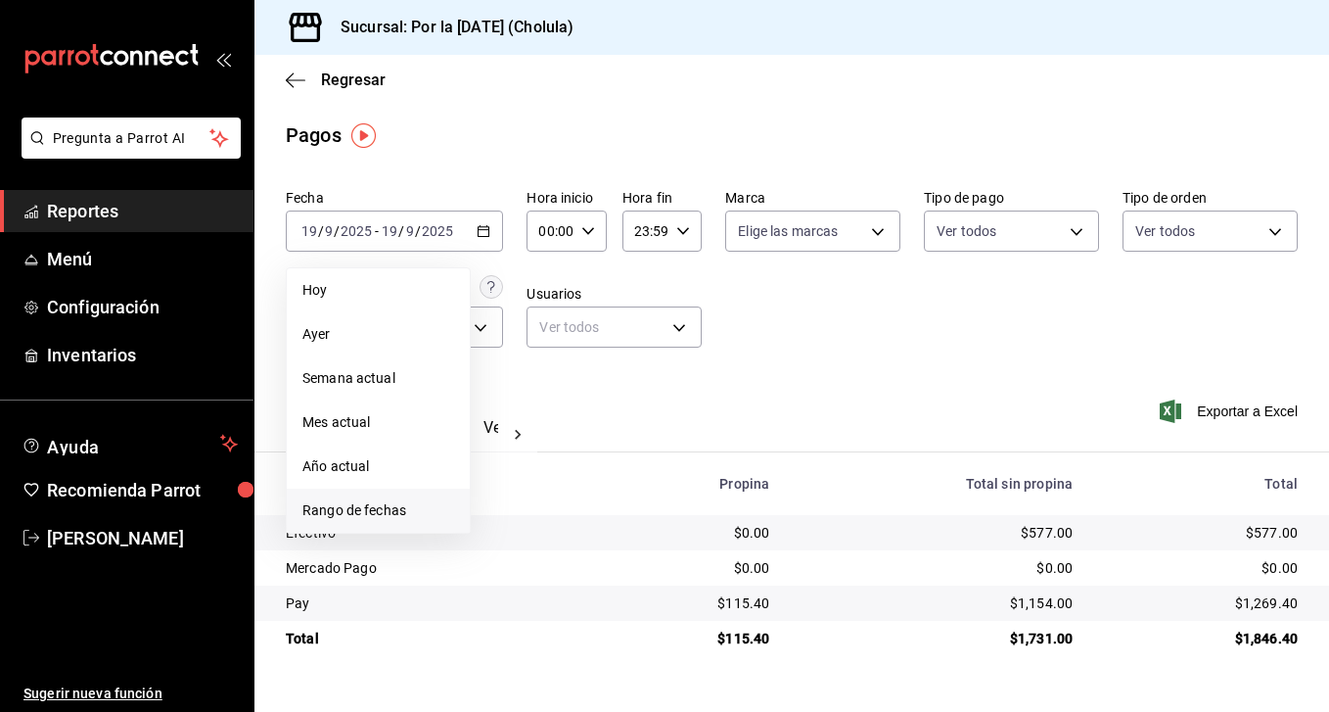
click at [402, 502] on span "Rango de fechas" at bounding box center [378, 510] width 152 height 21
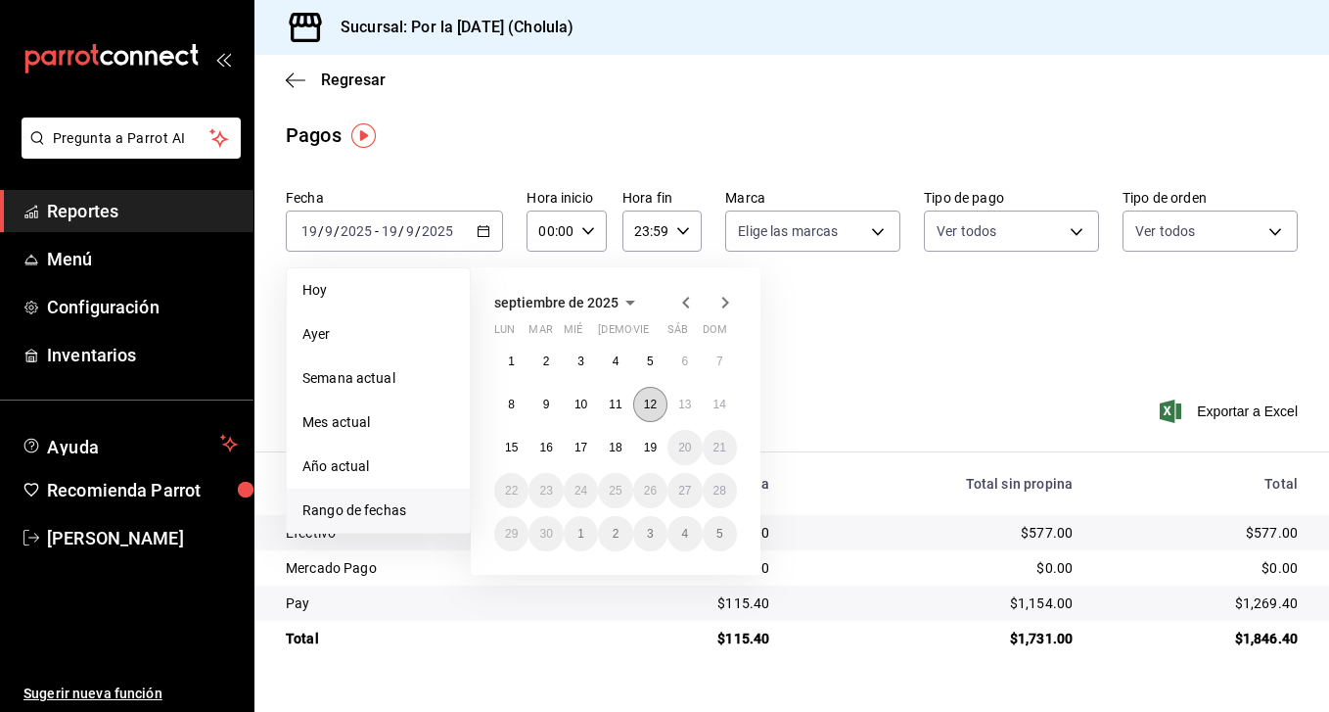
click at [660, 413] on button "12" at bounding box center [650, 404] width 34 height 35
click at [653, 457] on button "19" at bounding box center [650, 447] width 34 height 35
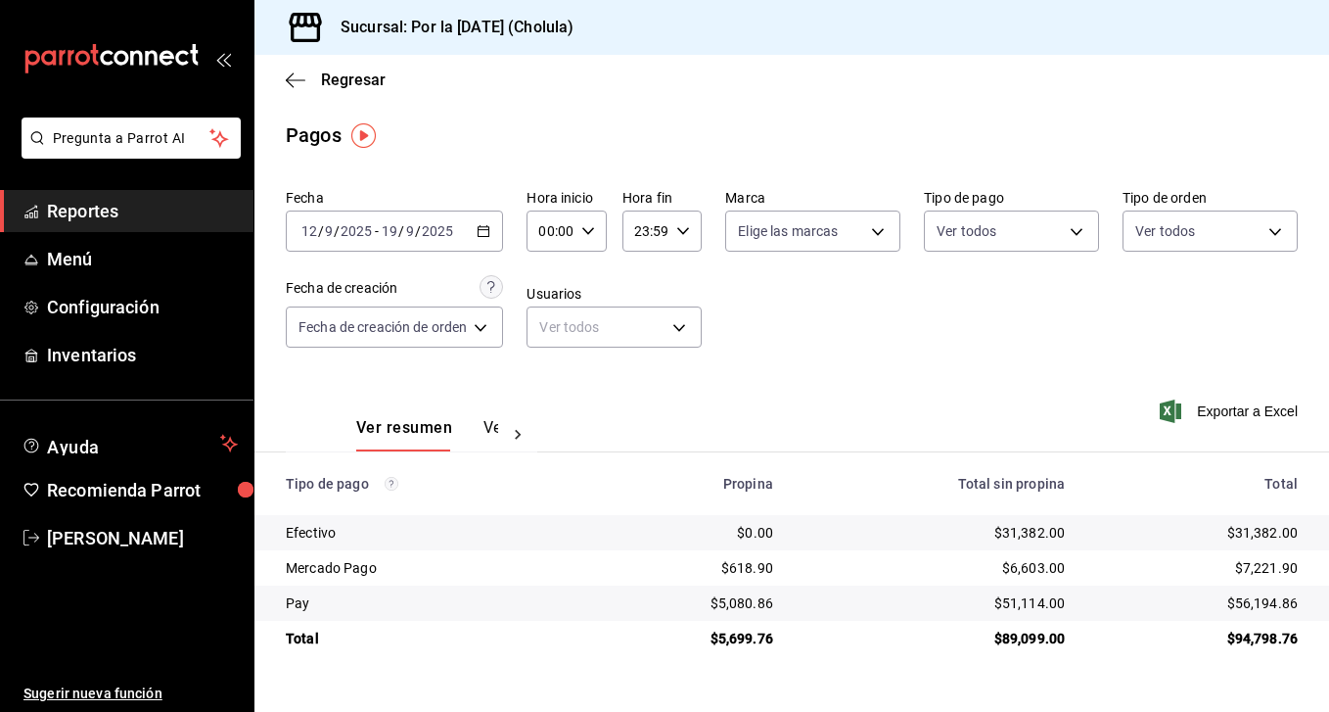
click at [289, 89] on div "Regresar" at bounding box center [792, 80] width 1075 height 50
click at [300, 78] on icon "button" at bounding box center [296, 80] width 20 height 18
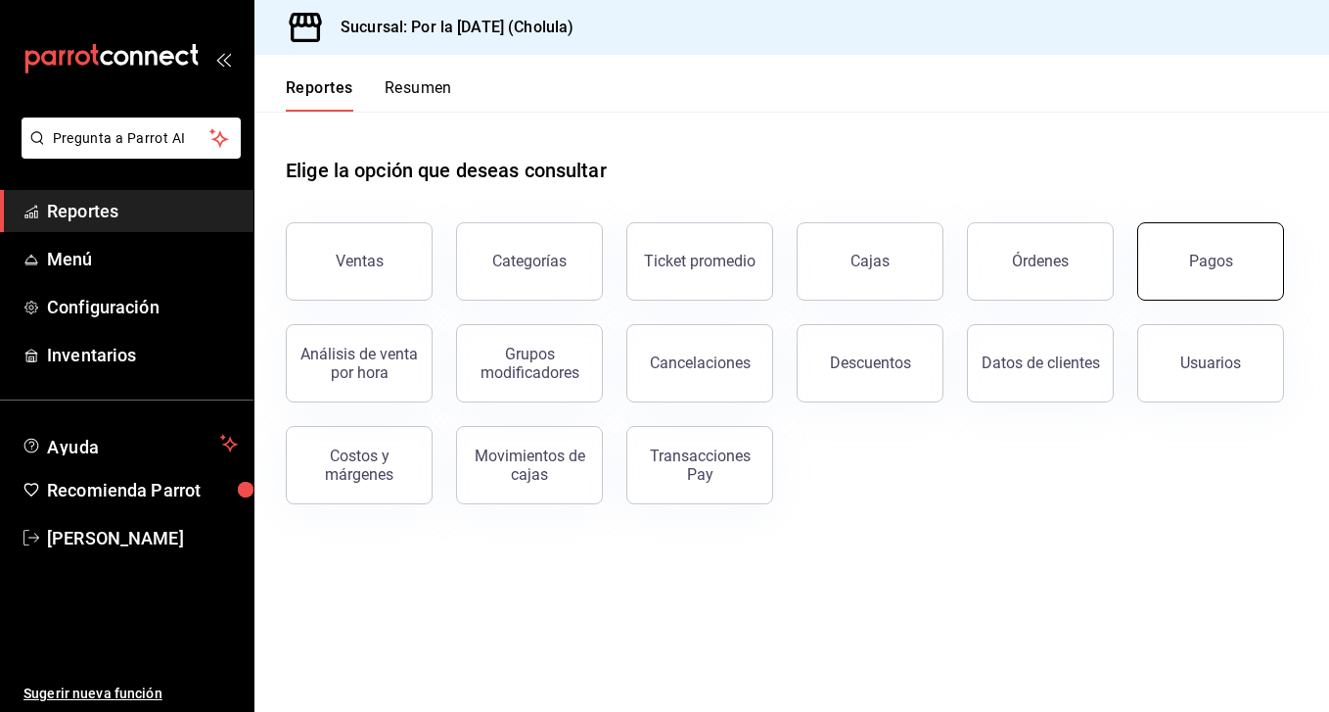
click at [1195, 247] on button "Pagos" at bounding box center [1210, 261] width 147 height 78
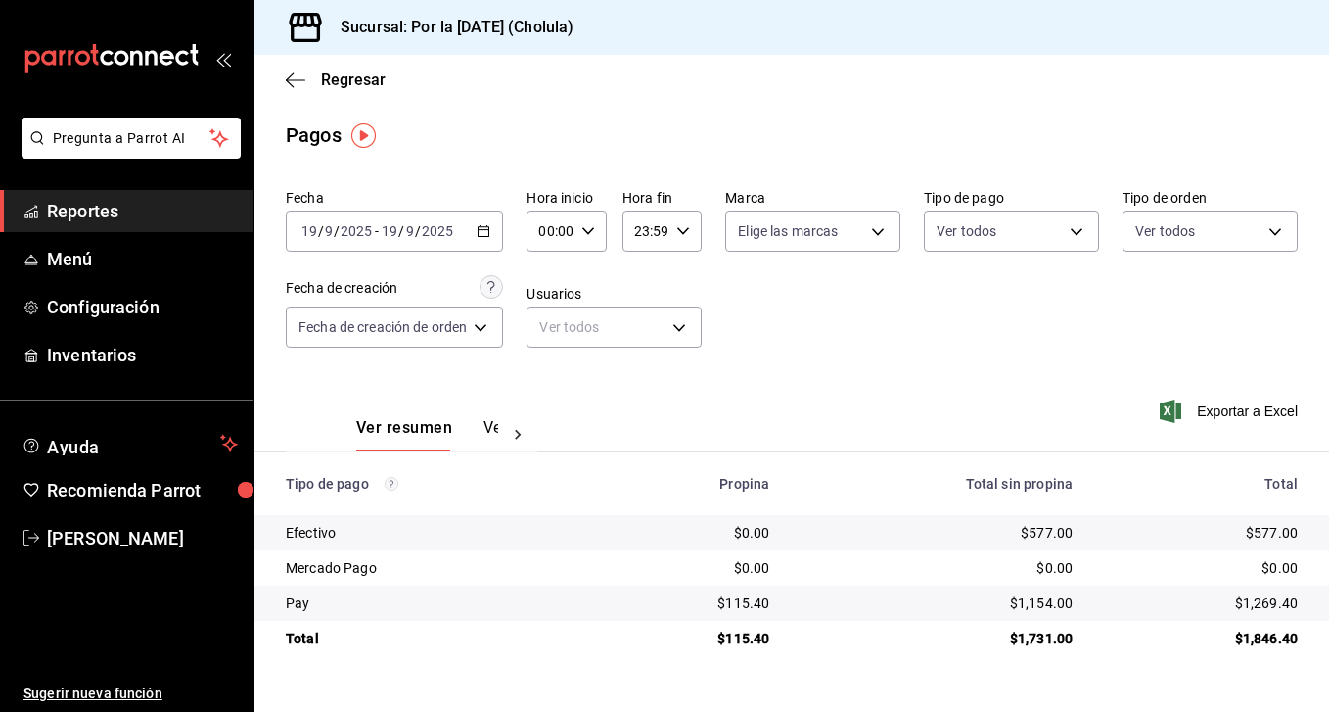
click at [405, 236] on input "9" at bounding box center [410, 231] width 10 height 16
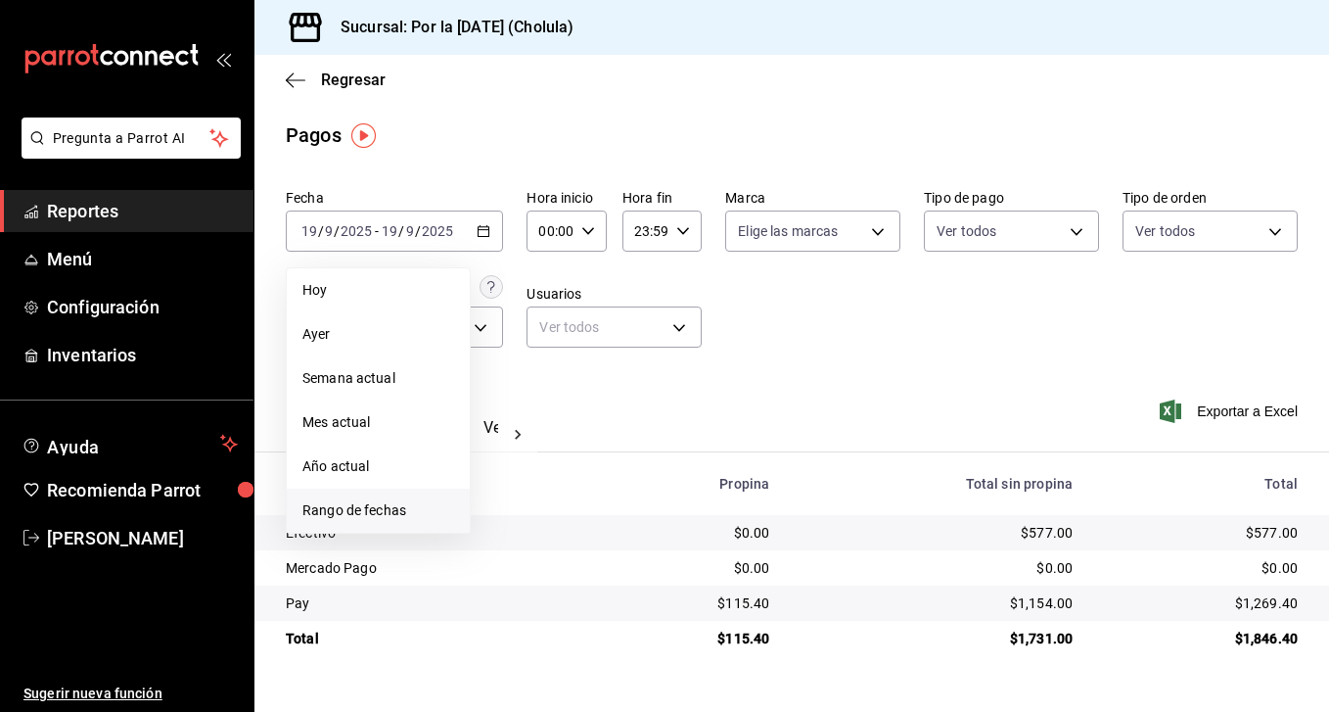
click at [381, 505] on span "Rango de fechas" at bounding box center [378, 510] width 152 height 21
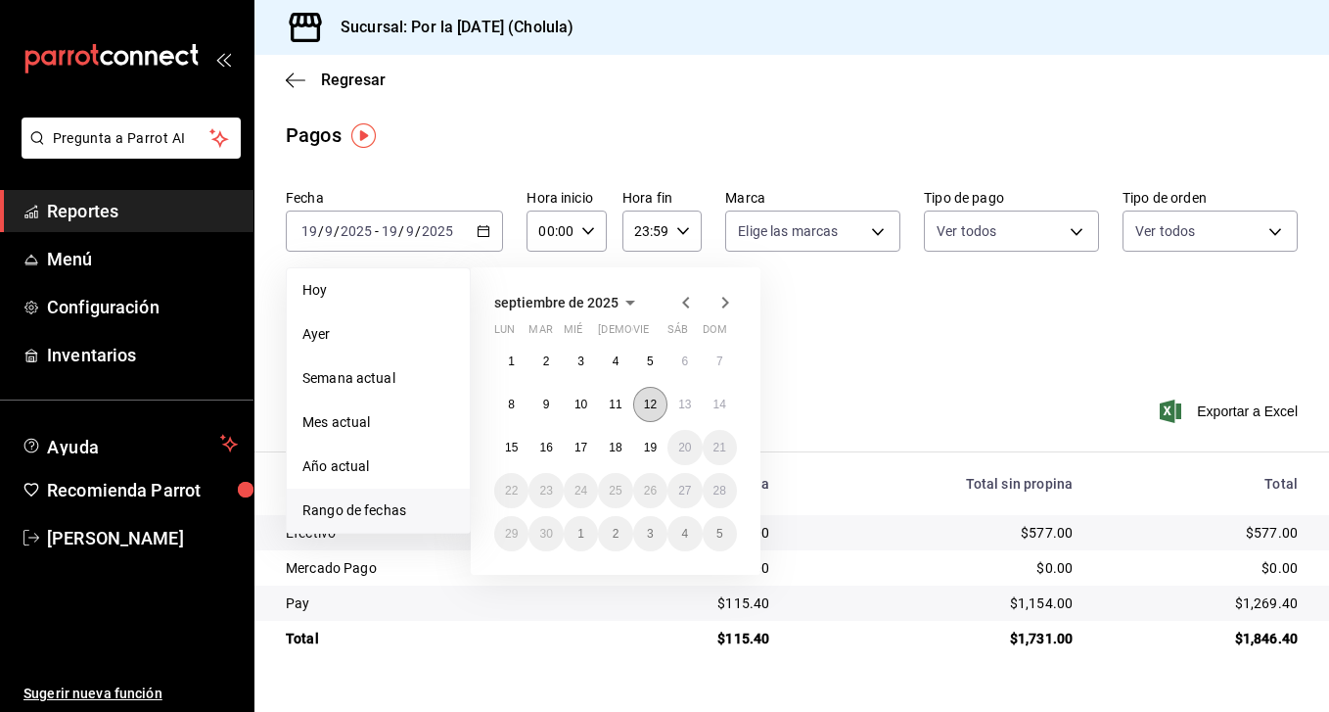
click at [653, 401] on abbr "12" at bounding box center [650, 404] width 13 height 14
click at [662, 446] on button "19" at bounding box center [650, 447] width 34 height 35
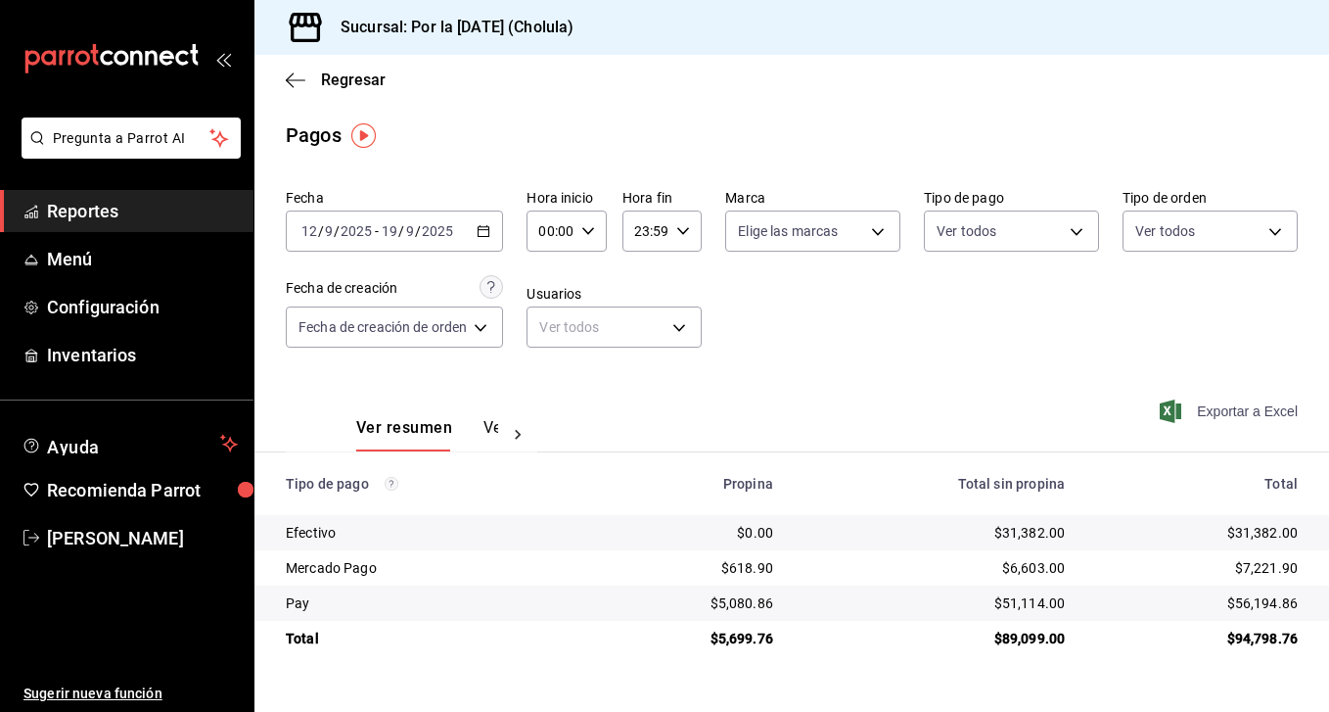
click at [1216, 409] on span "Exportar a Excel" at bounding box center [1231, 410] width 134 height 23
click at [392, 484] on circle "Los pagos realizados con Pay y otras terminales son montos brutos." at bounding box center [391, 483] width 13 height 13
